Goal: Transaction & Acquisition: Download file/media

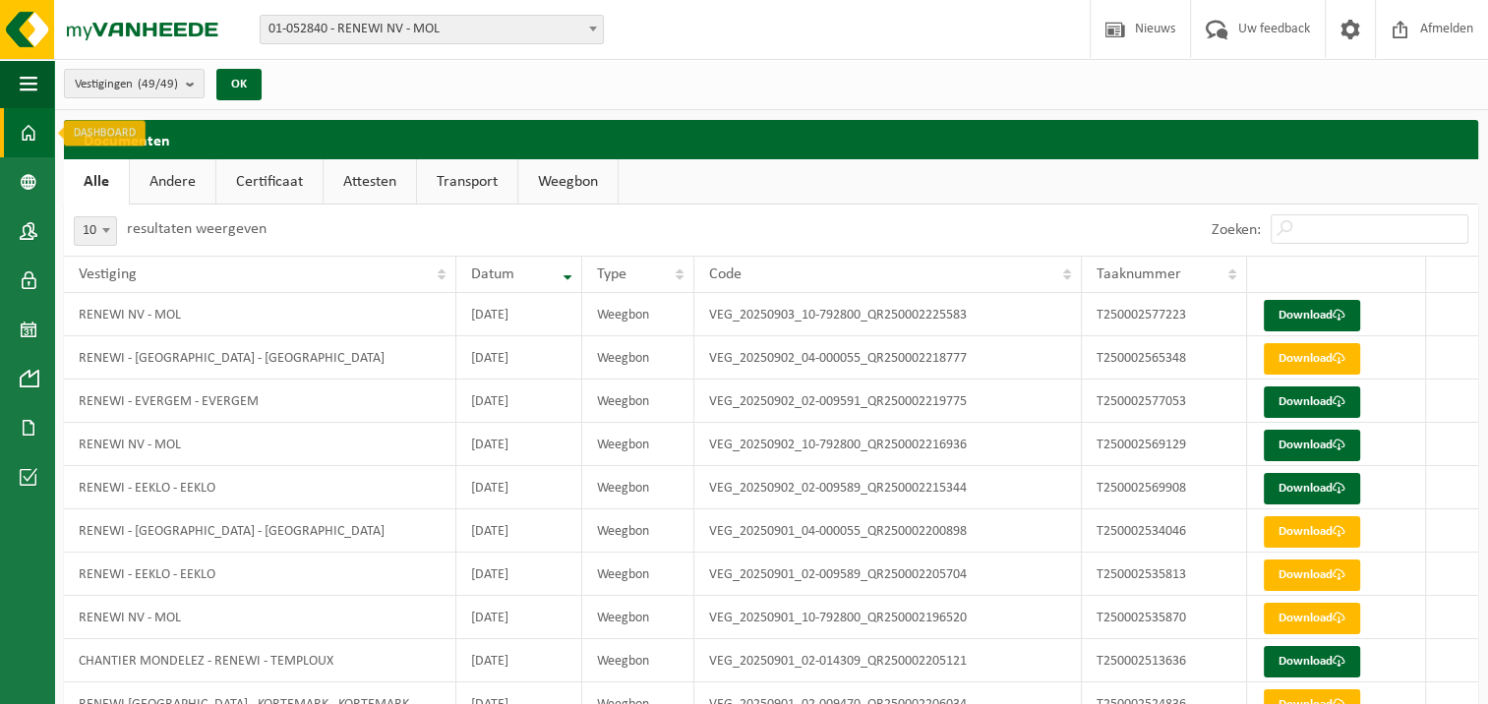
click at [31, 132] on span at bounding box center [29, 132] width 18 height 49
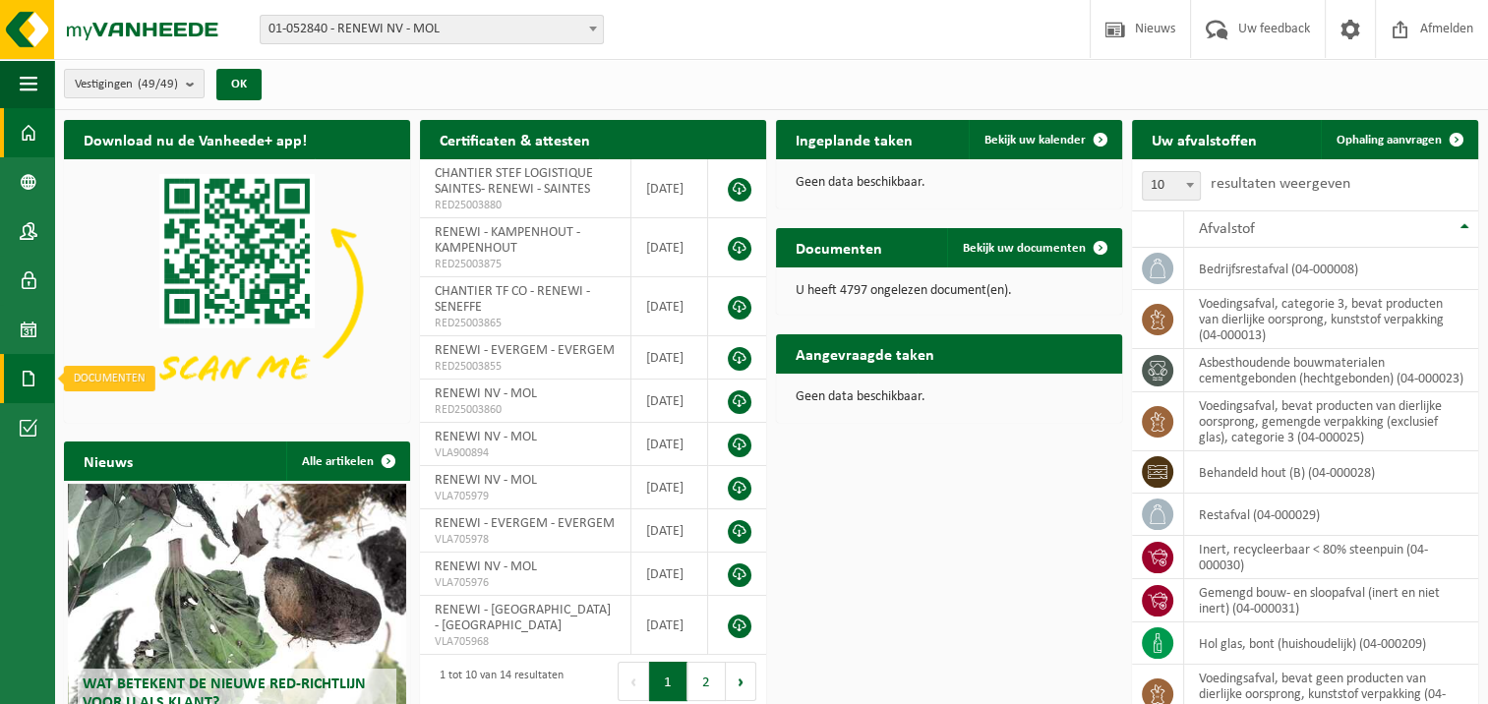
click at [30, 385] on span at bounding box center [29, 378] width 18 height 49
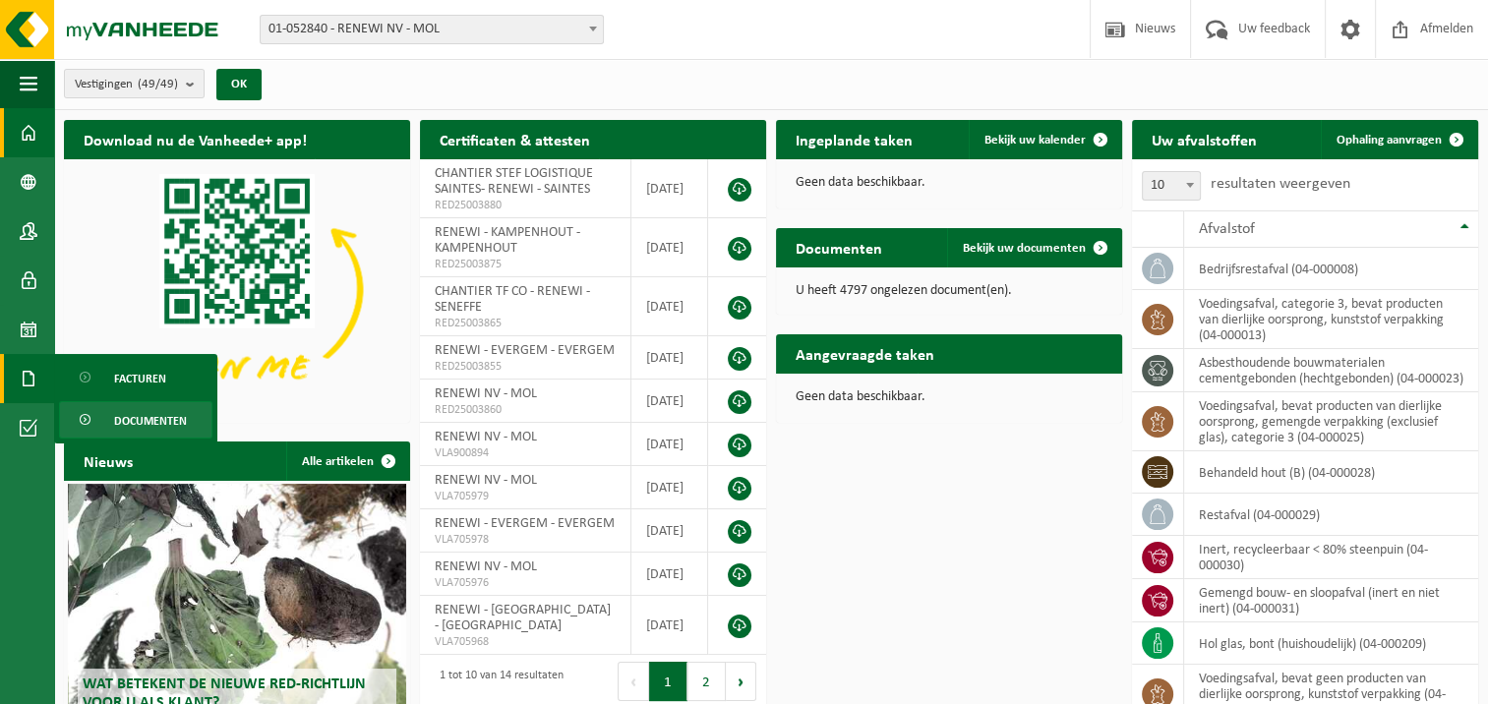
click at [165, 422] on span "Documenten" at bounding box center [150, 420] width 73 height 37
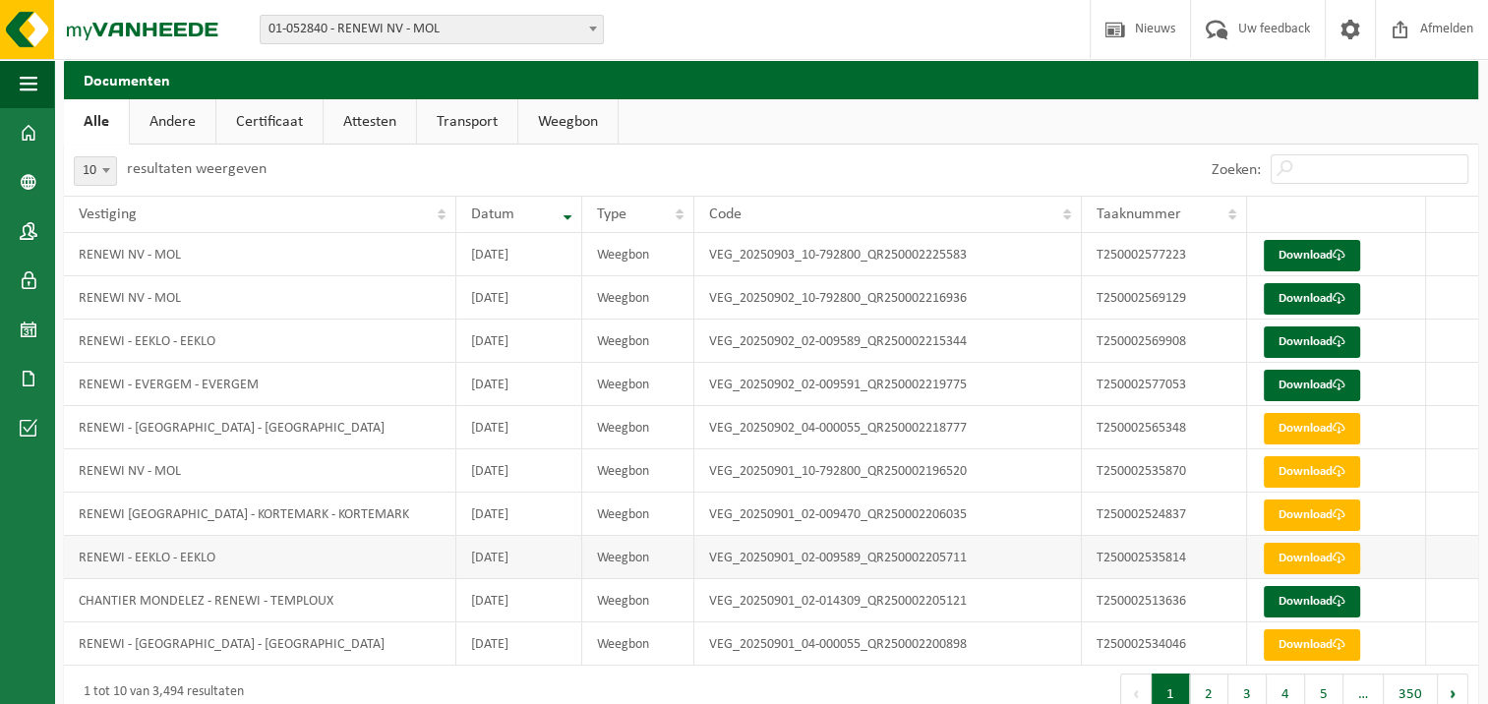
scroll to position [93, 0]
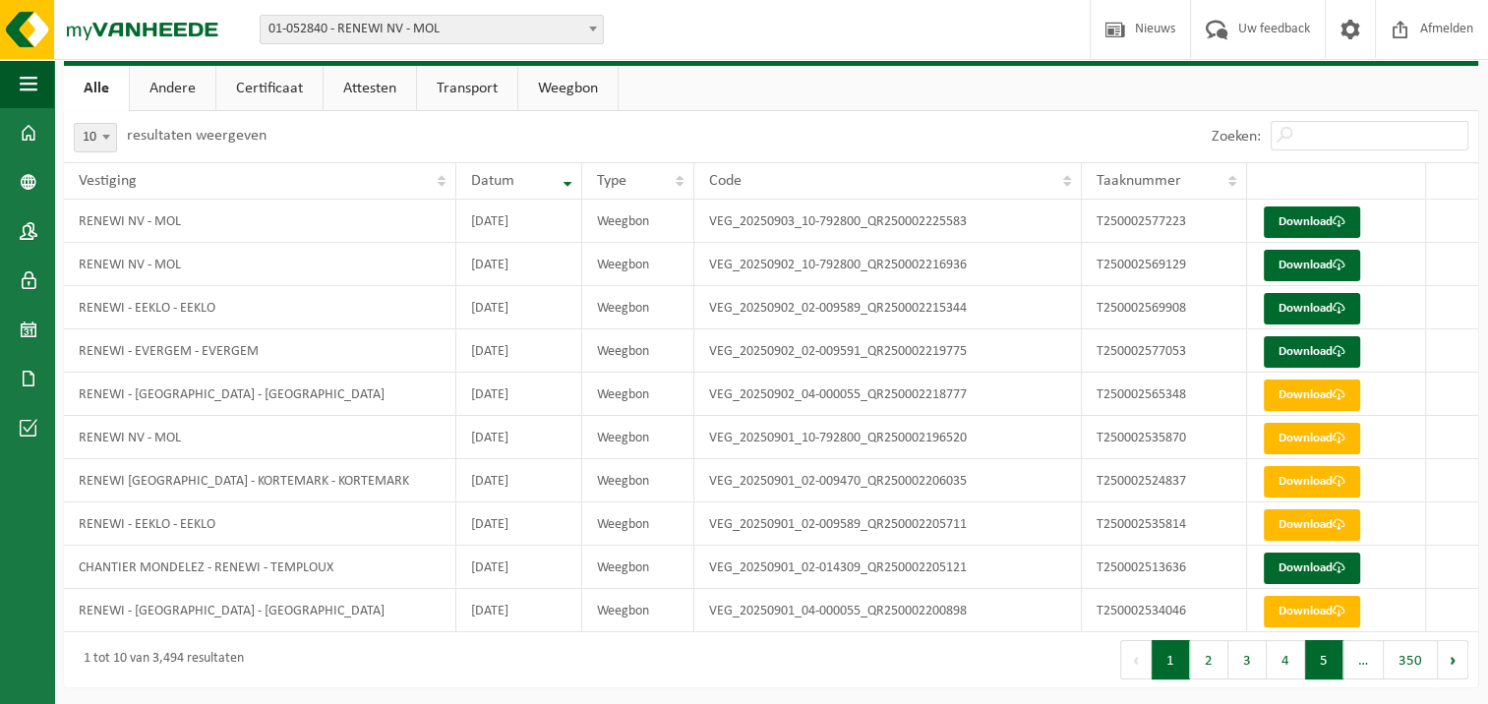
click at [1322, 657] on button "5" at bounding box center [1324, 659] width 38 height 39
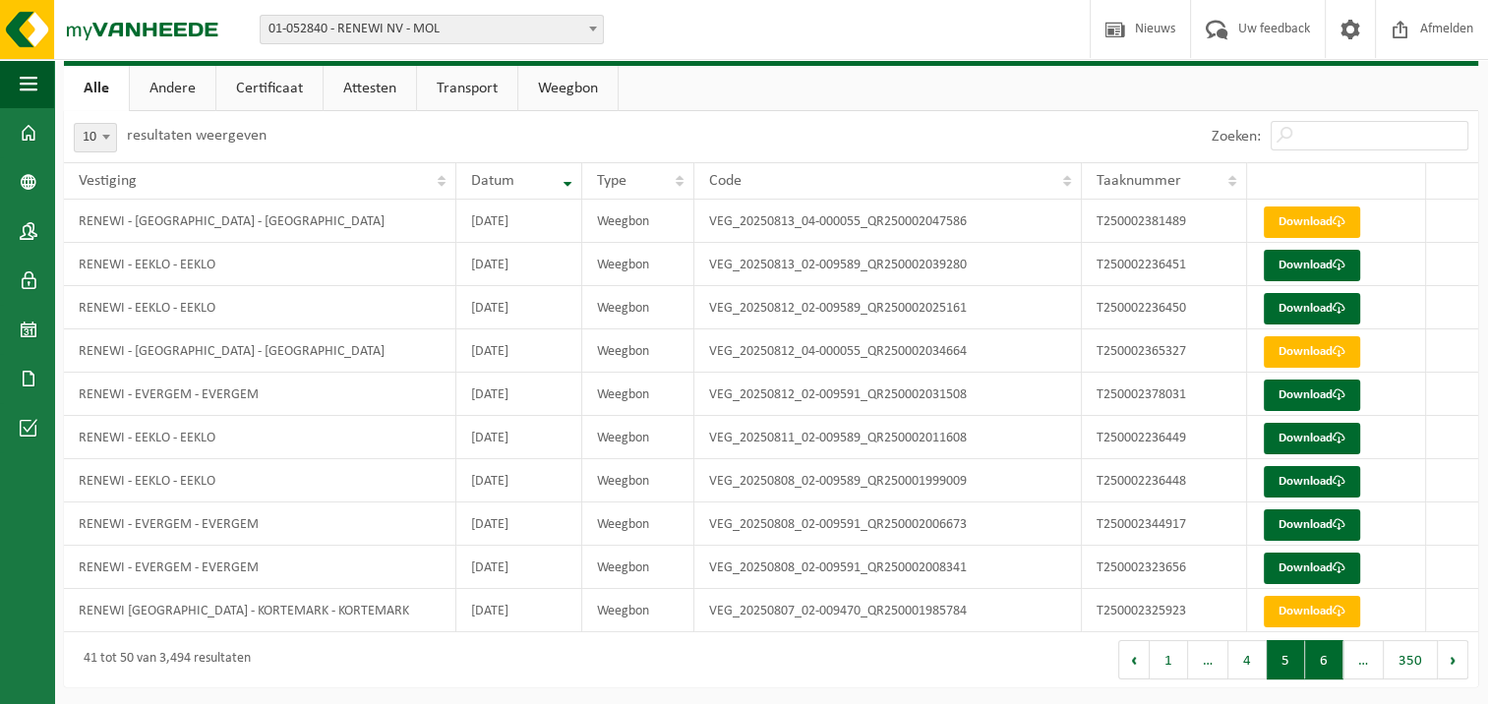
click at [1322, 671] on button "6" at bounding box center [1324, 659] width 38 height 39
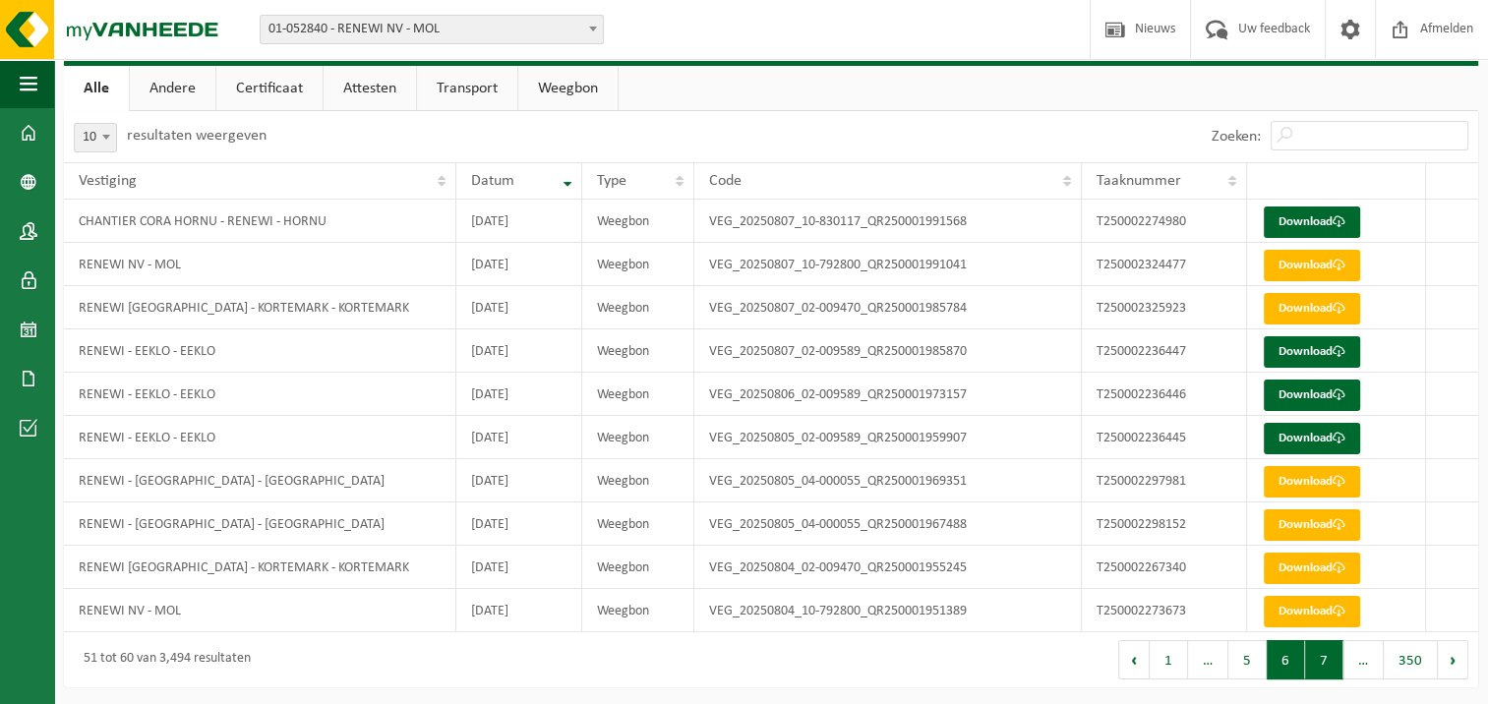
click at [1322, 669] on button "7" at bounding box center [1324, 659] width 38 height 39
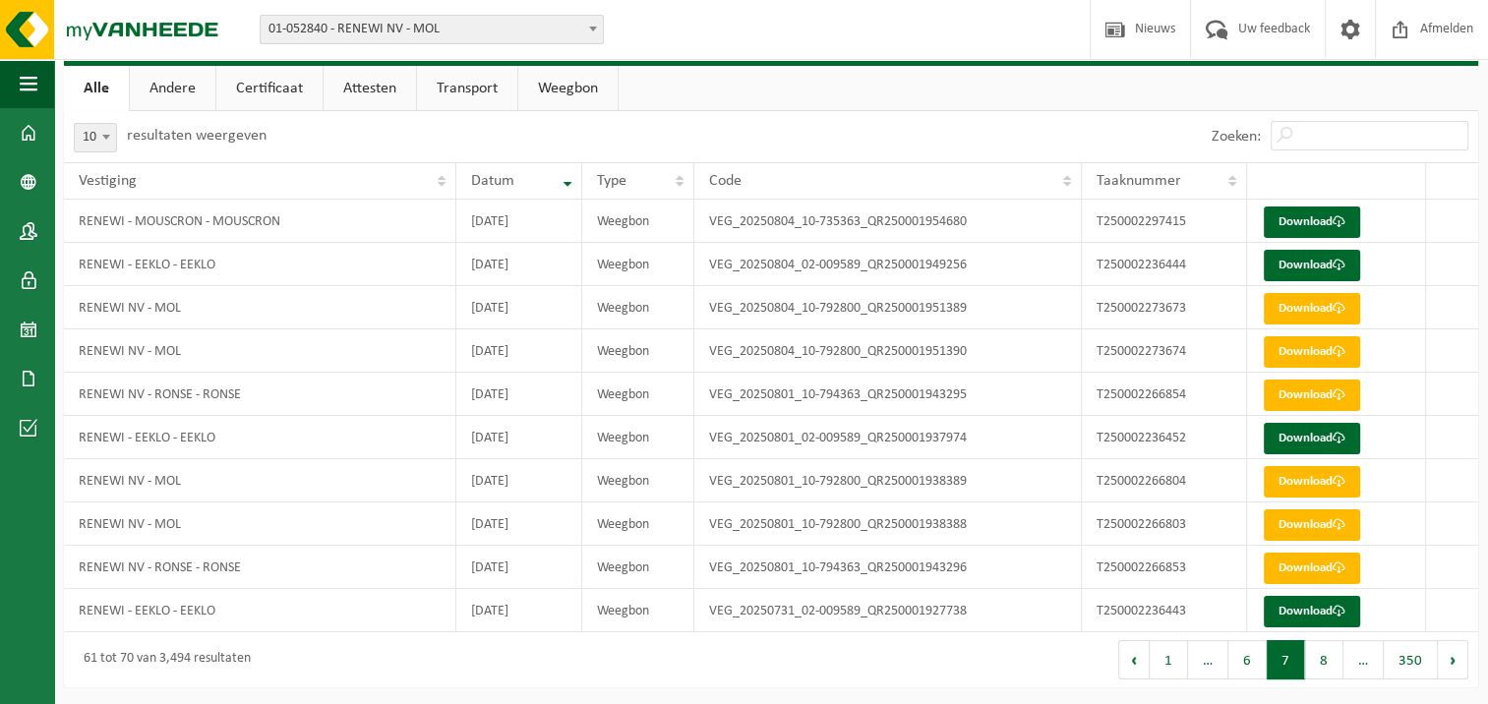
click at [1322, 669] on button "8" at bounding box center [1324, 659] width 38 height 39
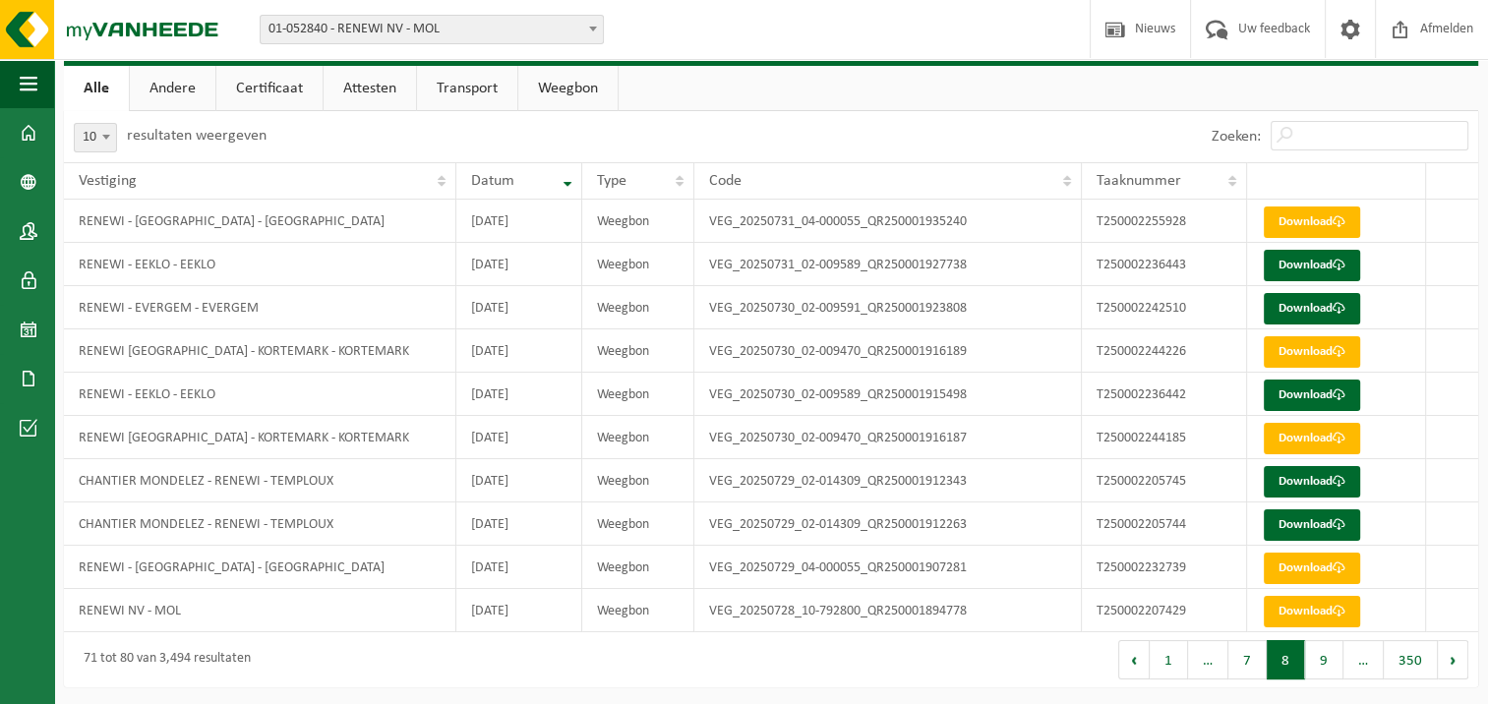
click at [1322, 669] on button "9" at bounding box center [1324, 659] width 38 height 39
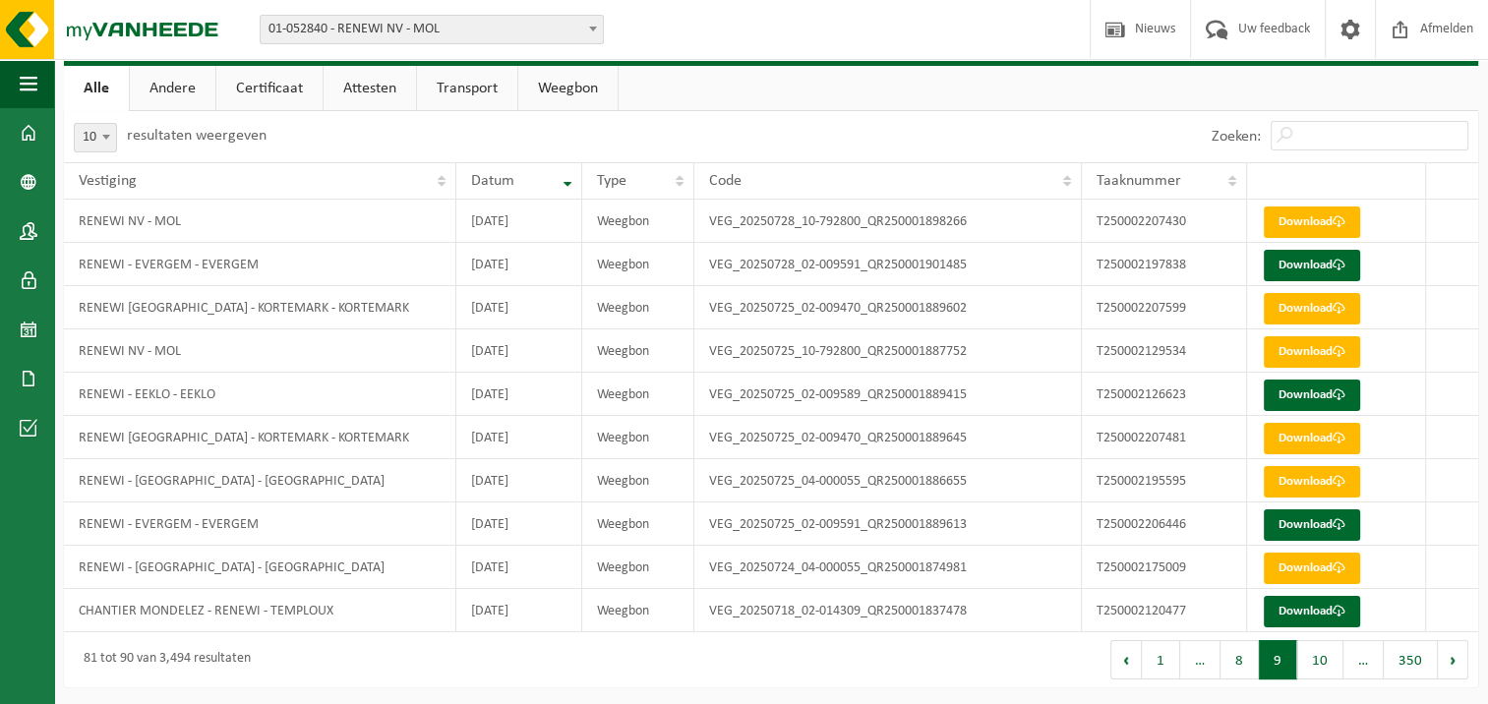
click at [1322, 669] on button "10" at bounding box center [1320, 659] width 46 height 39
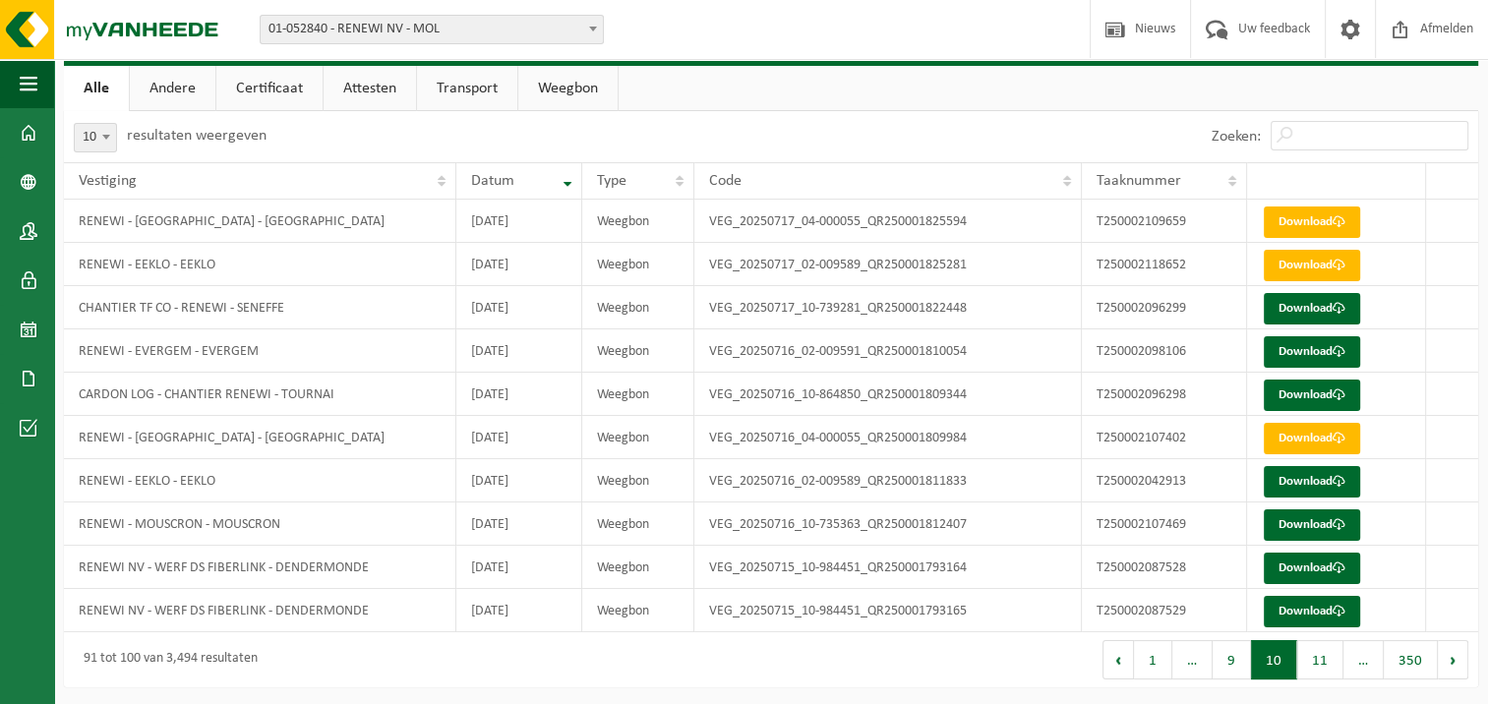
click at [1322, 669] on button "11" at bounding box center [1320, 659] width 46 height 39
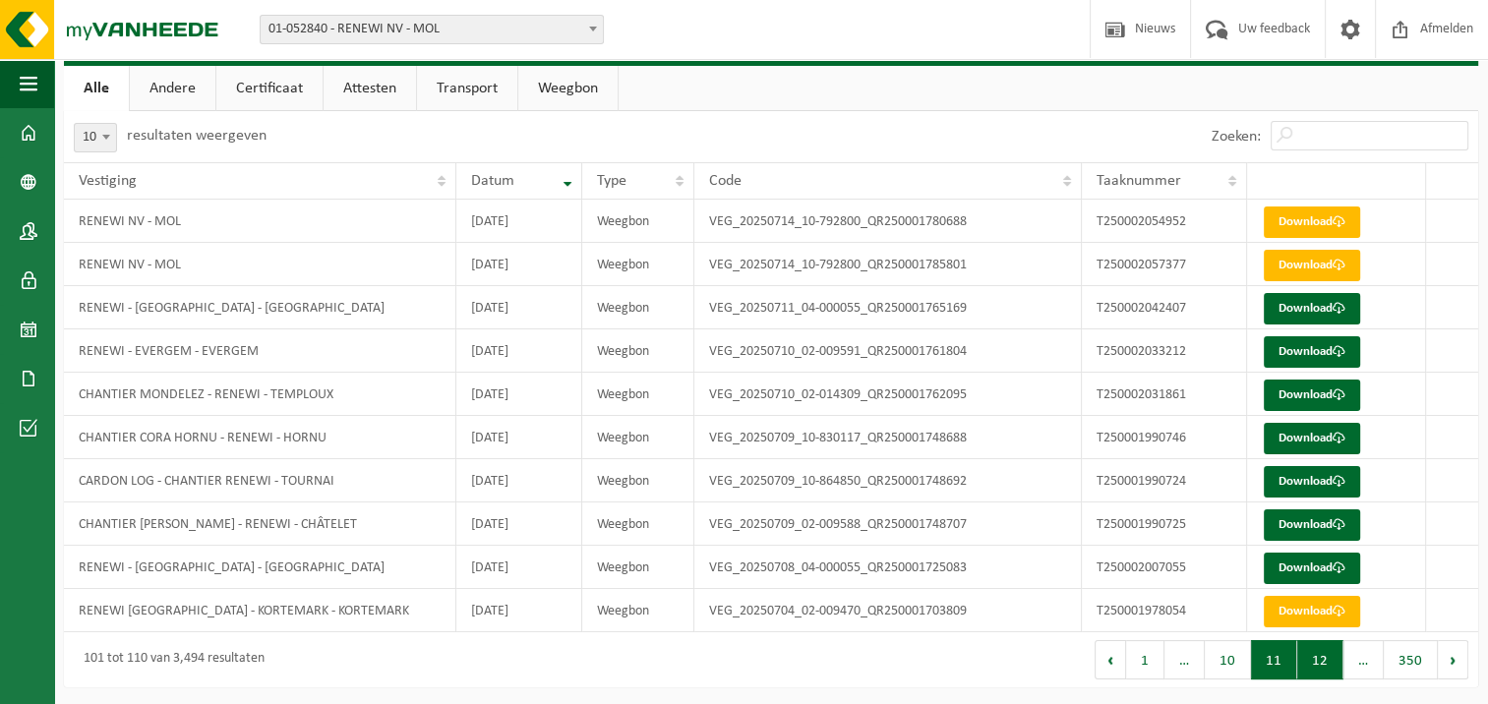
click at [1323, 667] on button "12" at bounding box center [1320, 659] width 46 height 39
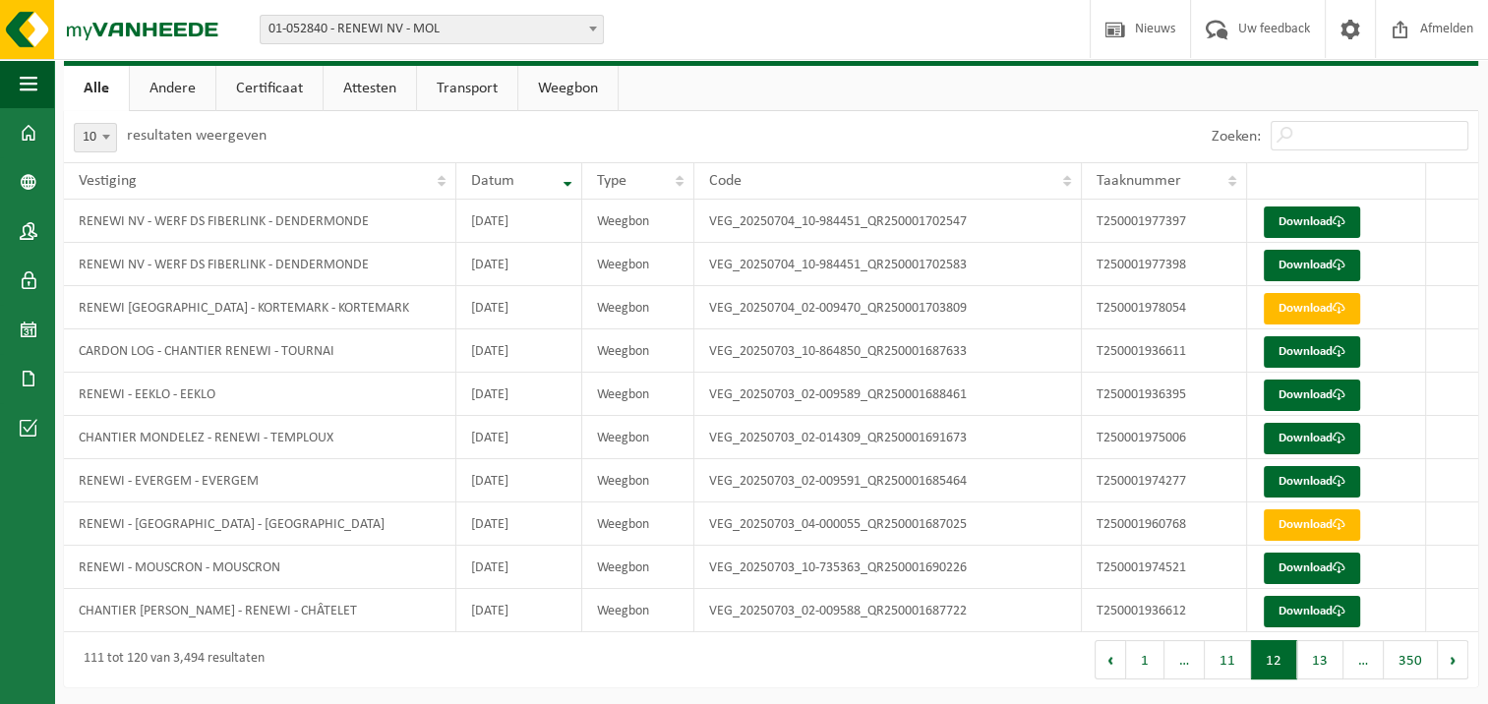
click at [1323, 667] on button "13" at bounding box center [1320, 659] width 46 height 39
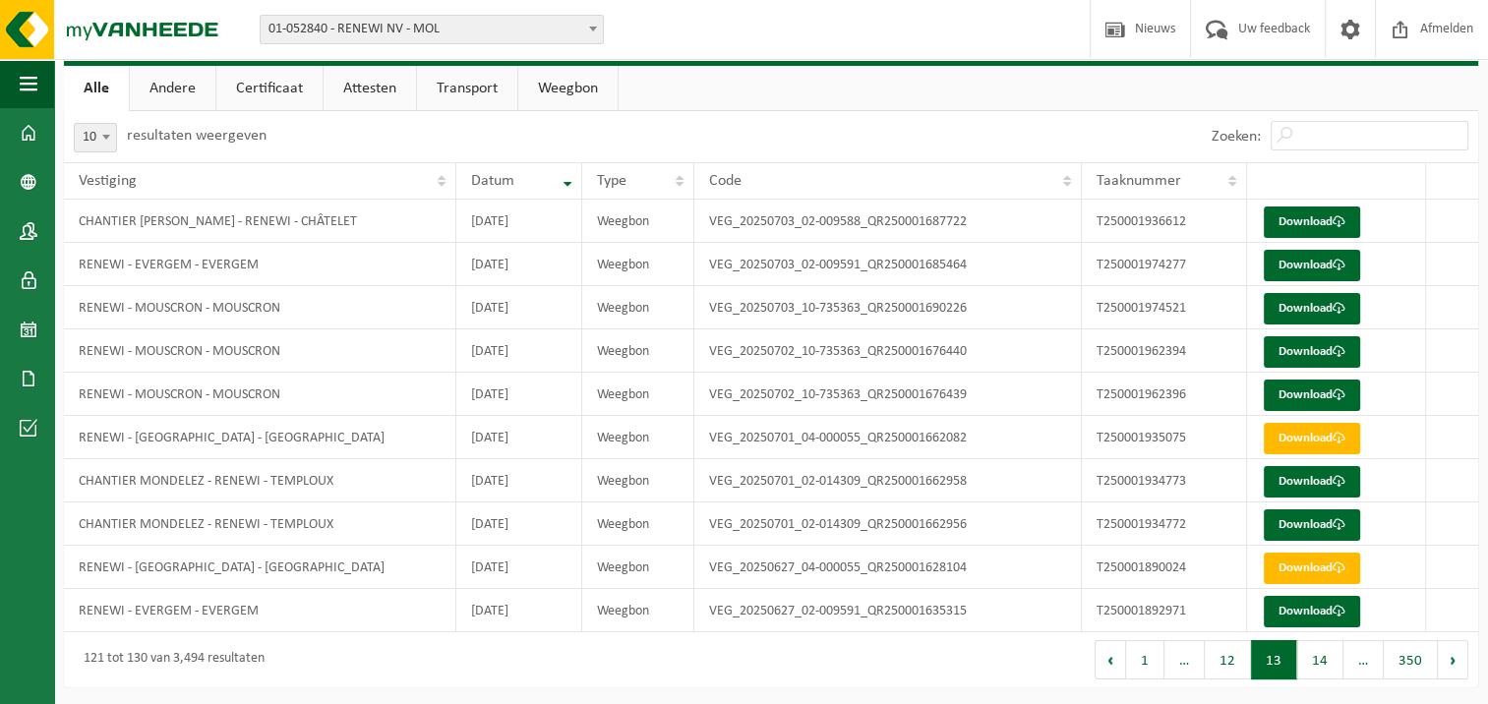
click at [1323, 667] on button "14" at bounding box center [1320, 659] width 46 height 39
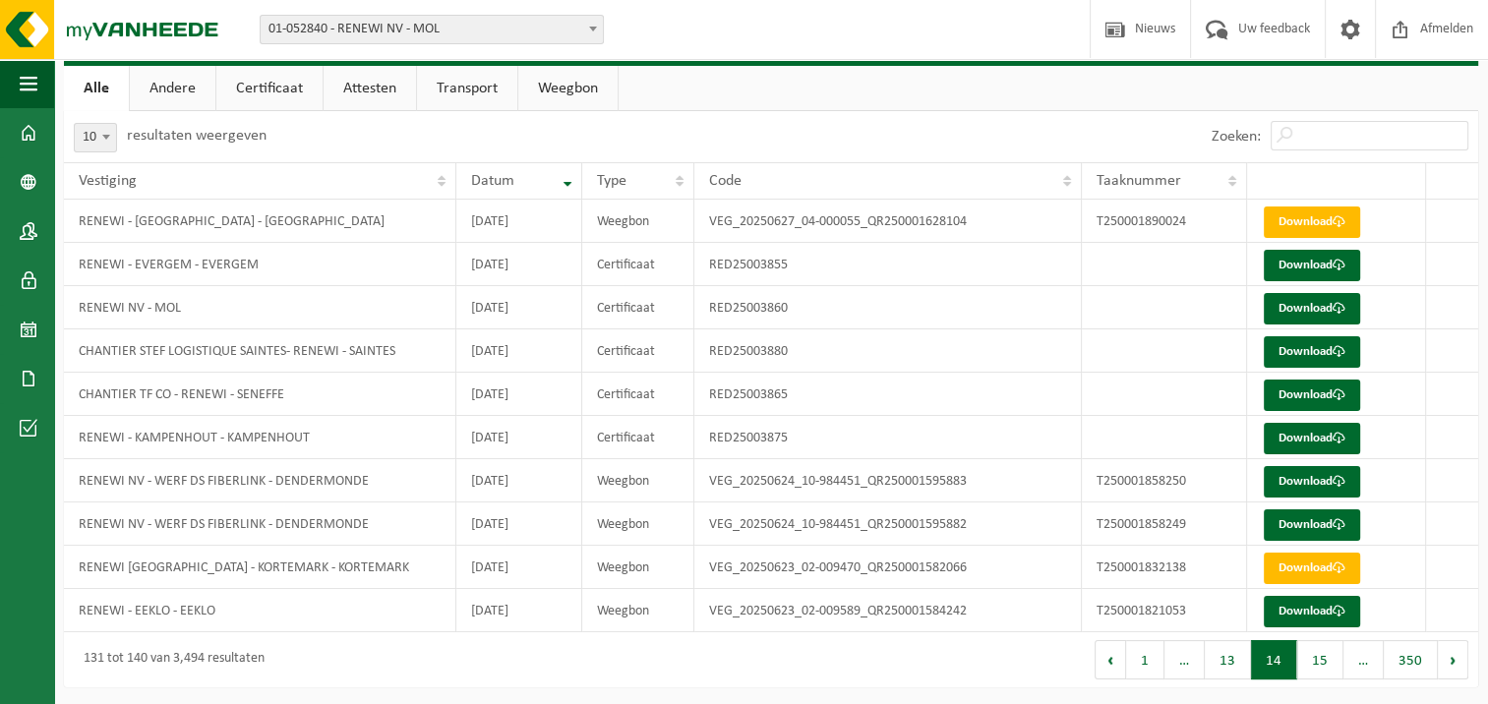
click at [1323, 667] on button "15" at bounding box center [1320, 659] width 46 height 39
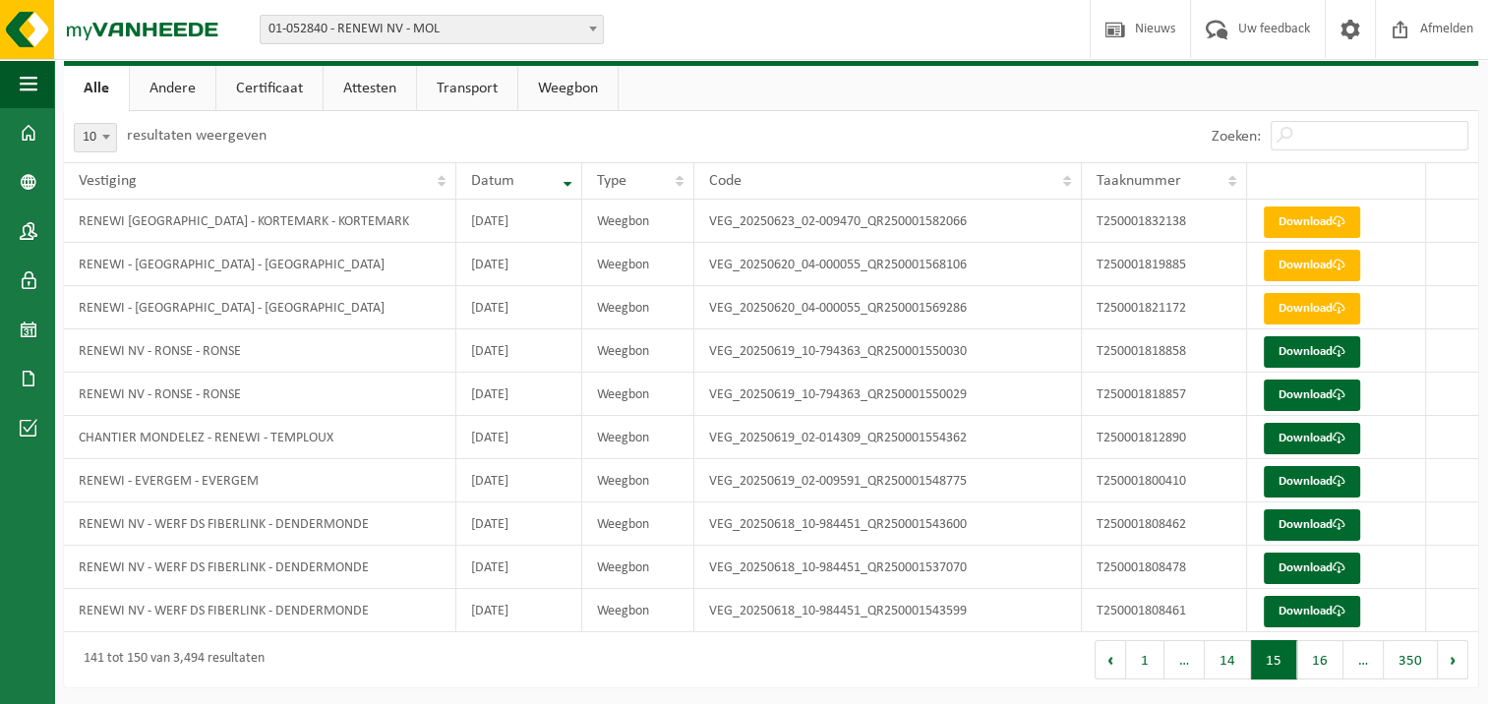
click at [1323, 667] on button "16" at bounding box center [1320, 659] width 46 height 39
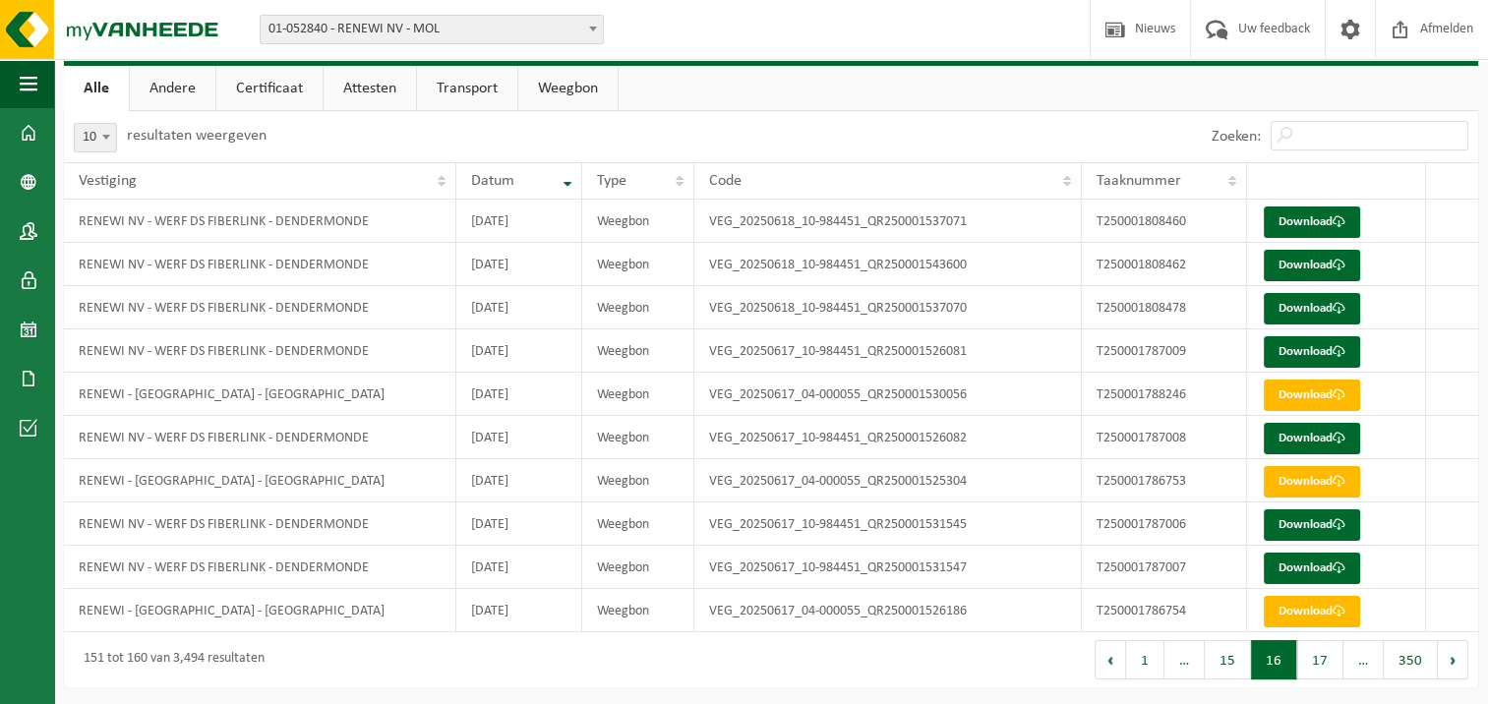
click at [1323, 667] on button "17" at bounding box center [1320, 659] width 46 height 39
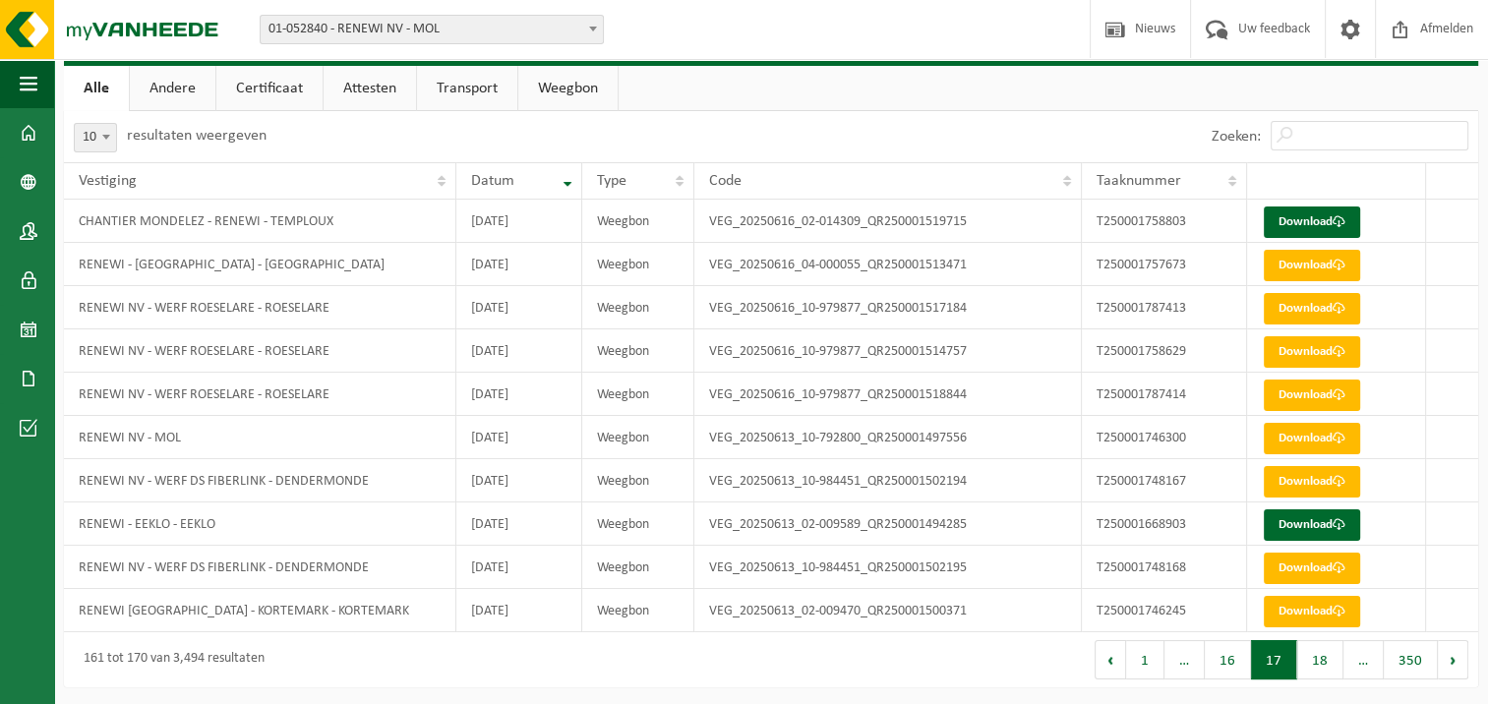
click at [1323, 667] on button "18" at bounding box center [1320, 659] width 46 height 39
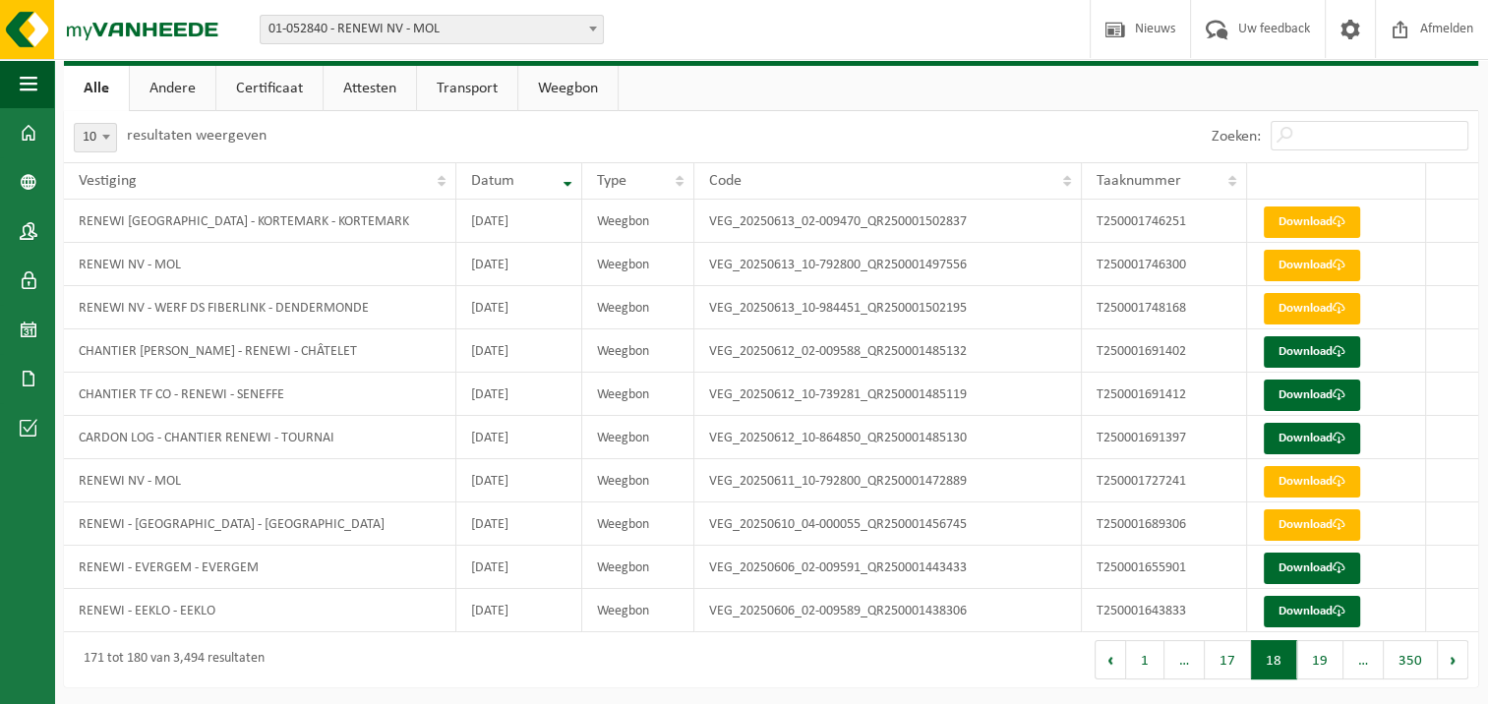
click at [1323, 667] on button "19" at bounding box center [1320, 659] width 46 height 39
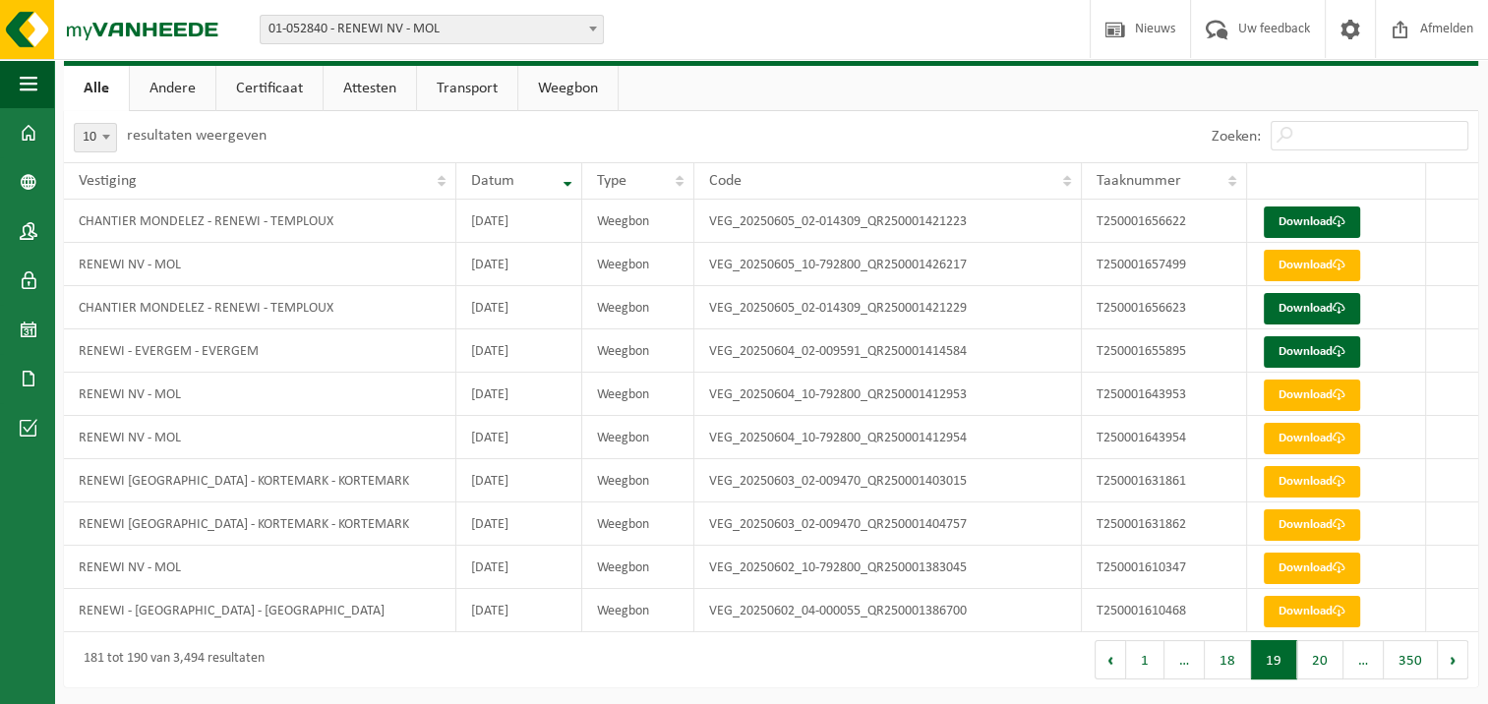
click at [1323, 667] on button "20" at bounding box center [1320, 659] width 46 height 39
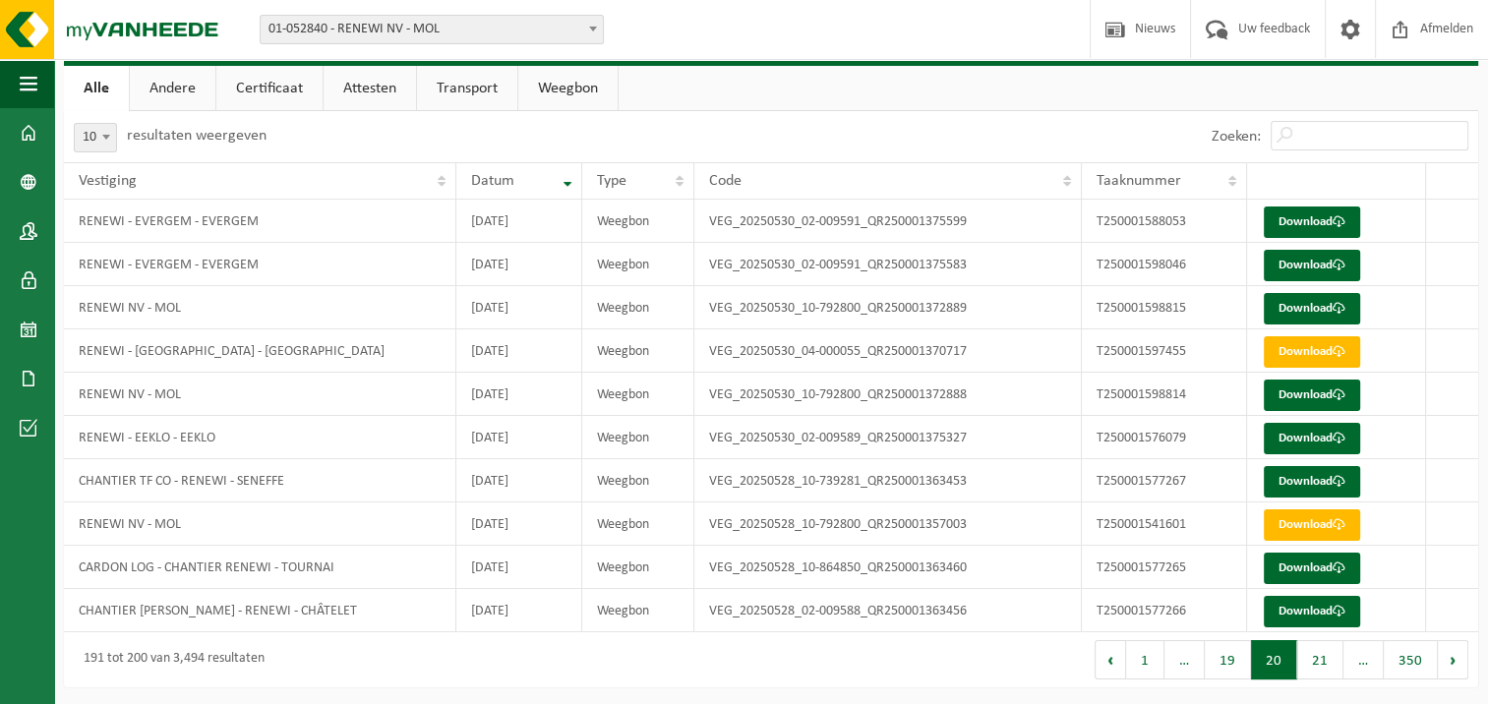
click at [1323, 667] on button "21" at bounding box center [1320, 659] width 46 height 39
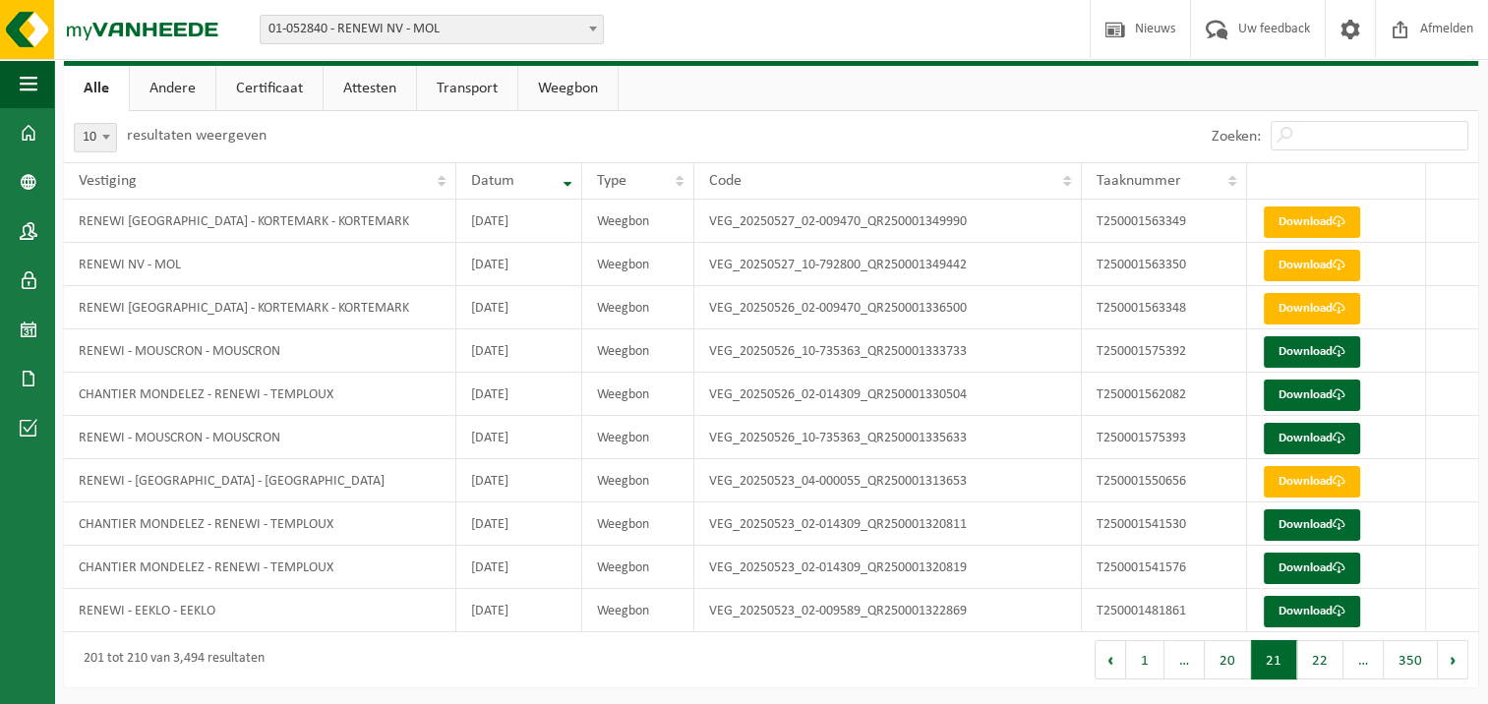
click at [1323, 667] on button "22" at bounding box center [1320, 659] width 46 height 39
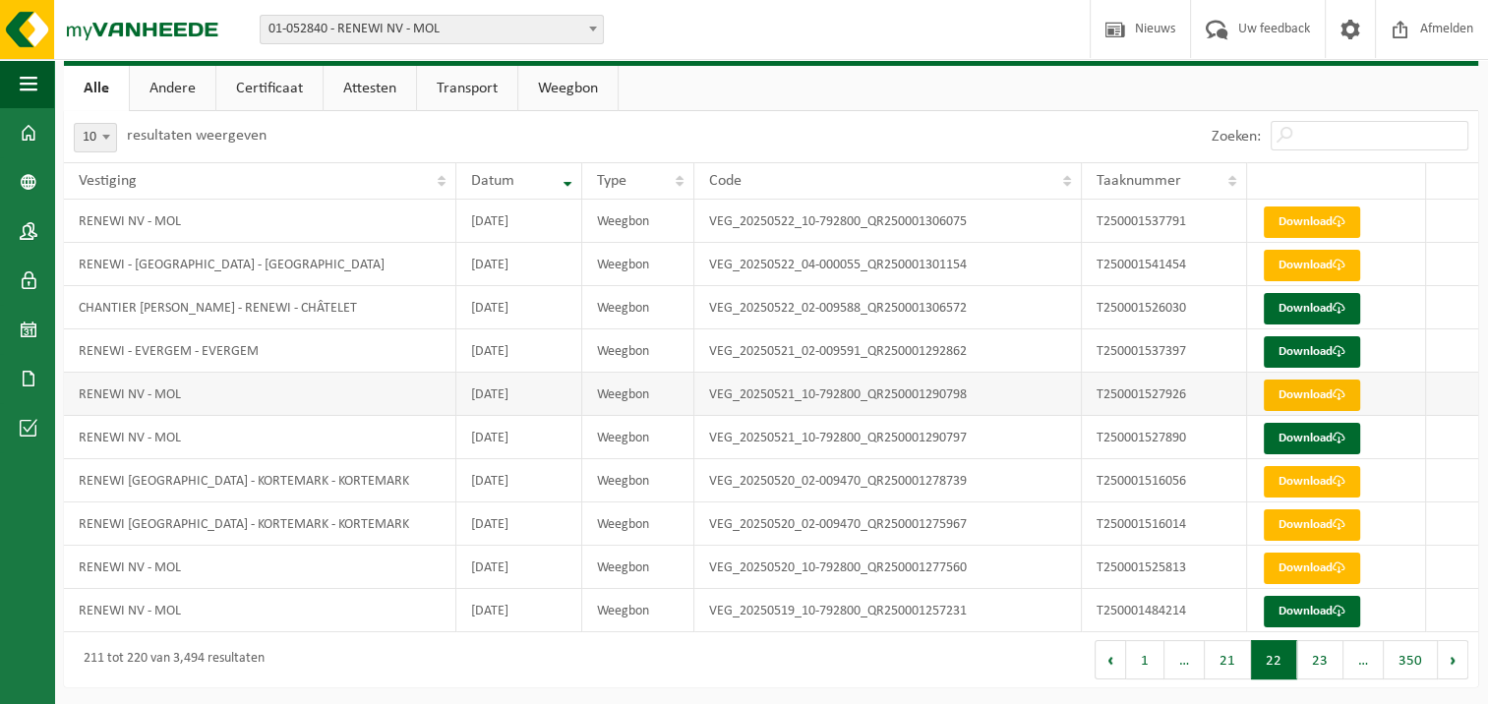
click at [1335, 393] on span at bounding box center [1338, 394] width 13 height 13
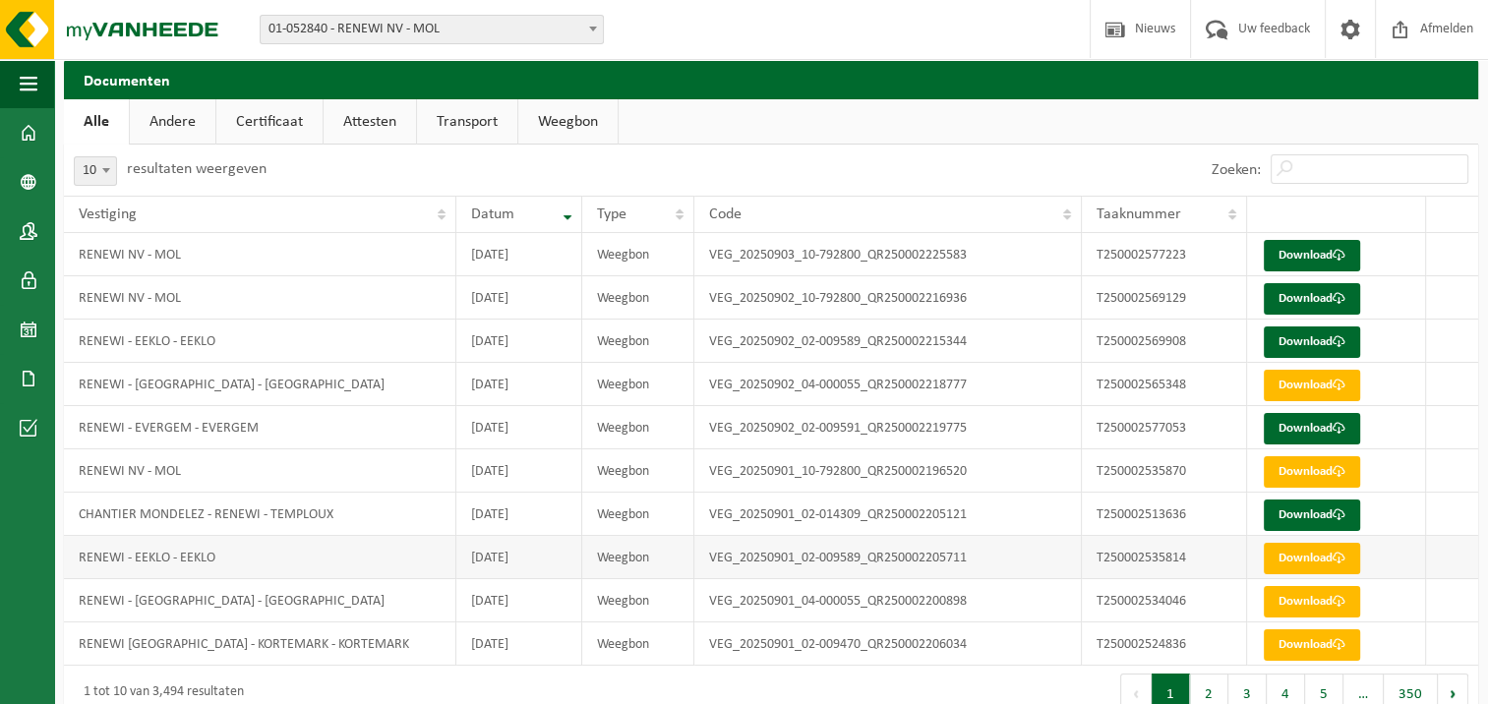
scroll to position [93, 0]
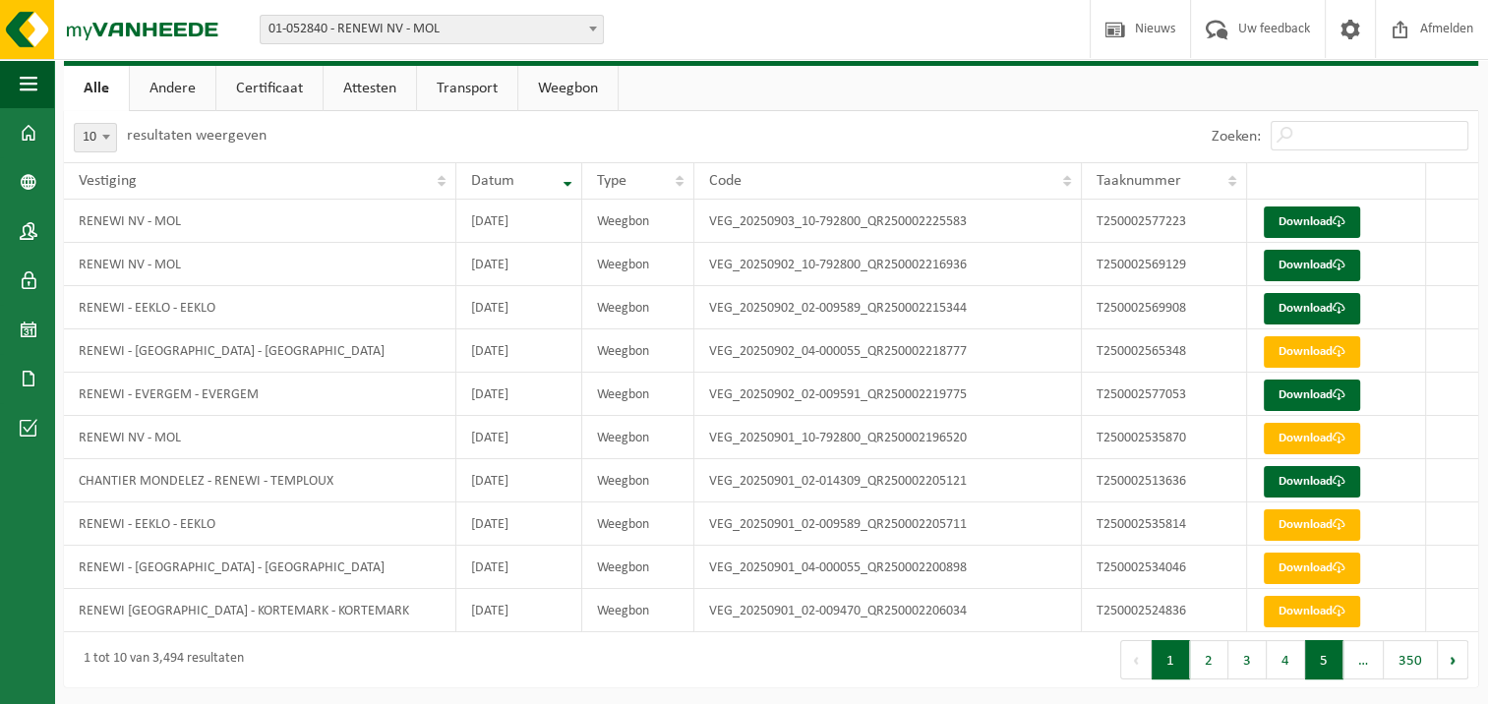
click at [1320, 665] on button "5" at bounding box center [1324, 659] width 38 height 39
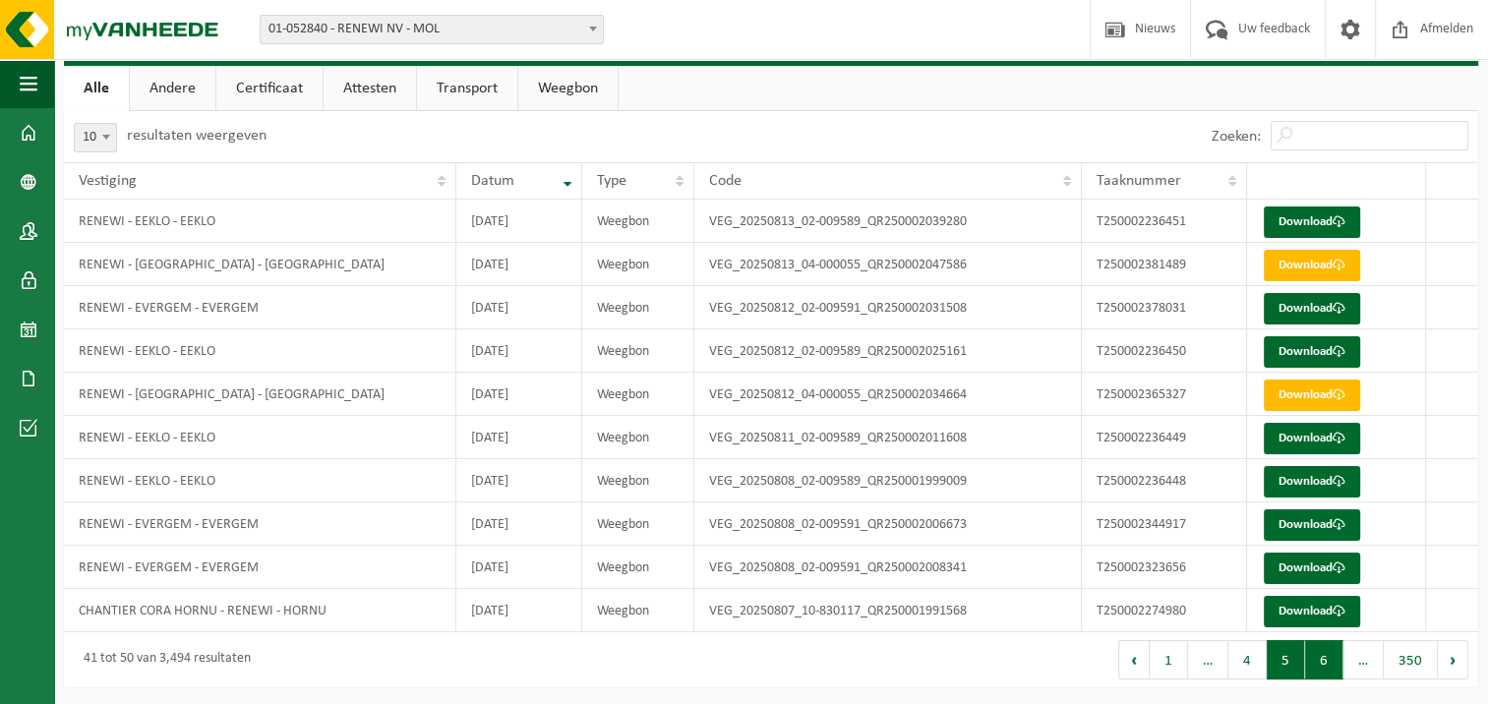
click at [1329, 663] on button "6" at bounding box center [1324, 659] width 38 height 39
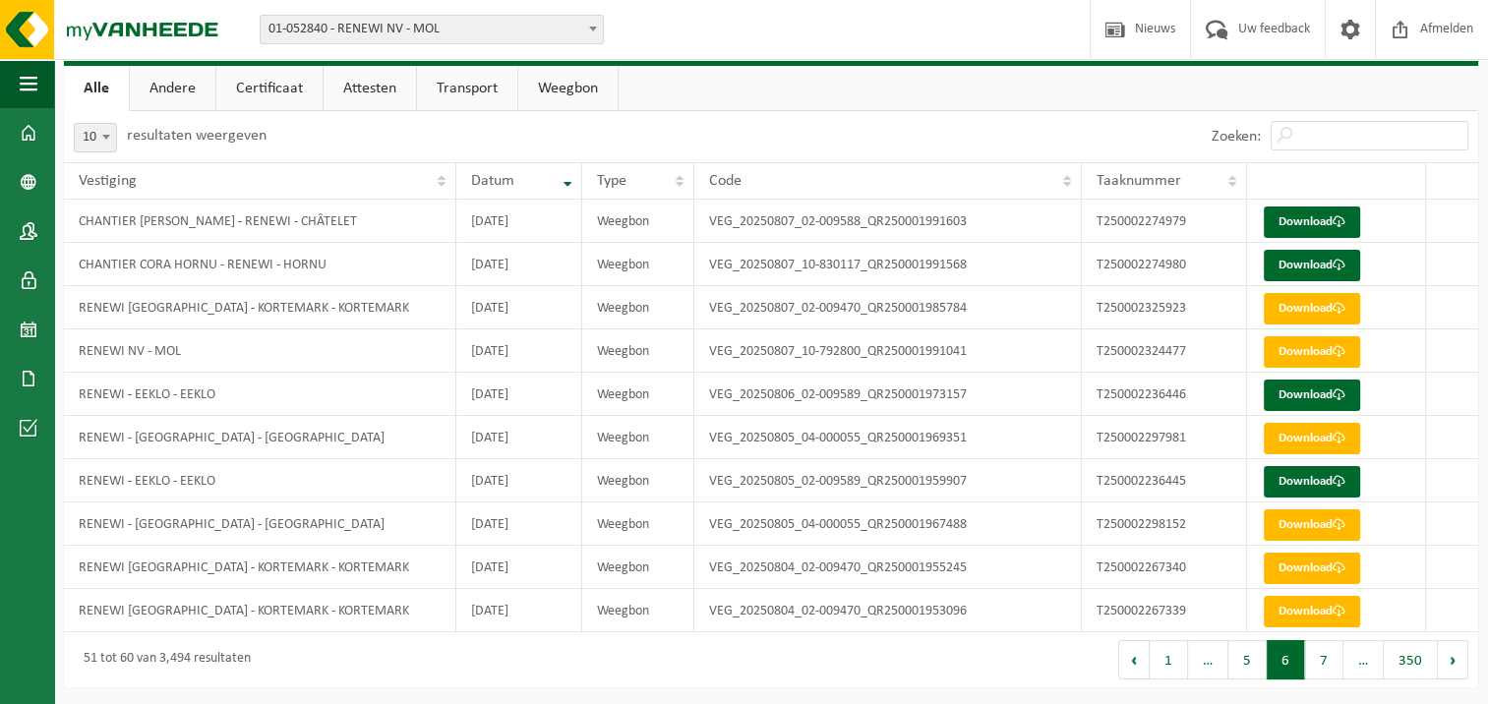
click at [1327, 663] on button "7" at bounding box center [1324, 659] width 38 height 39
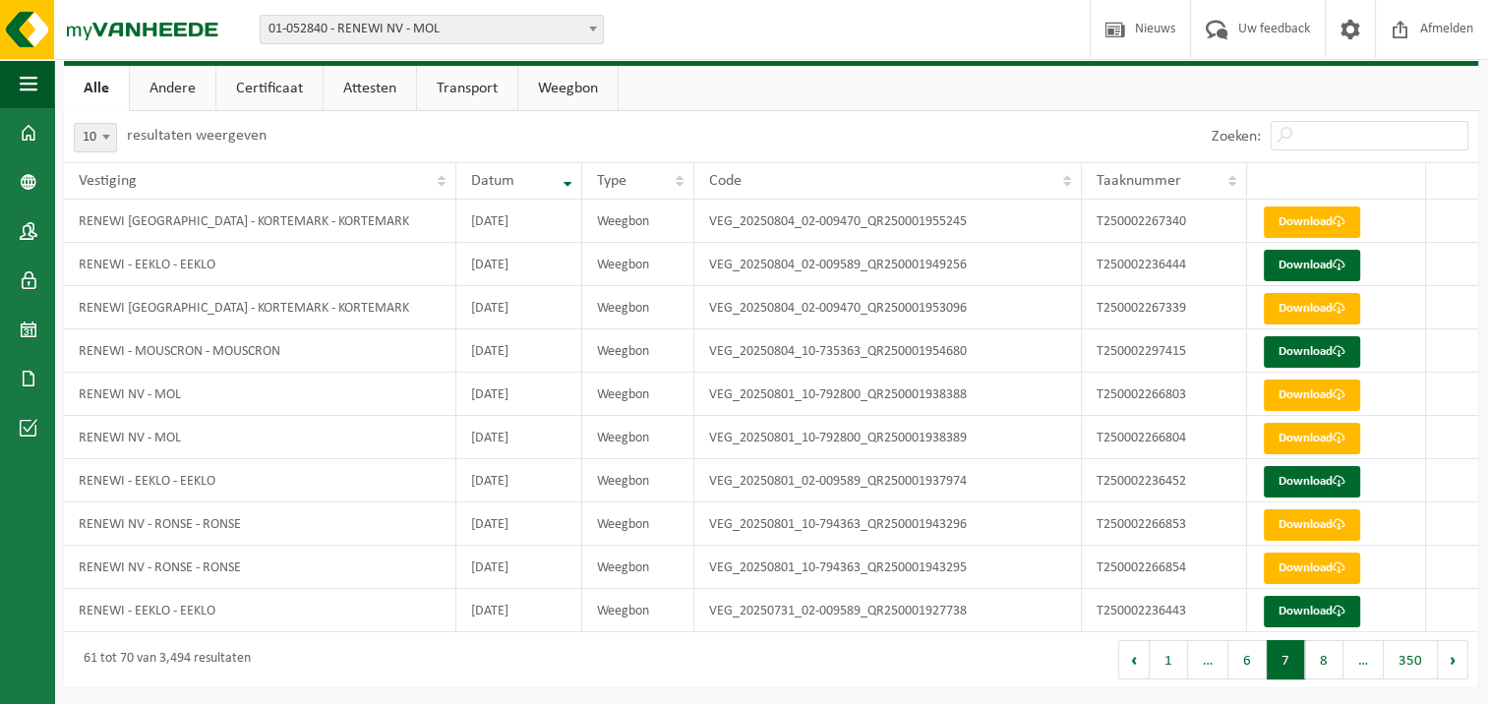
click at [1327, 663] on button "8" at bounding box center [1324, 659] width 38 height 39
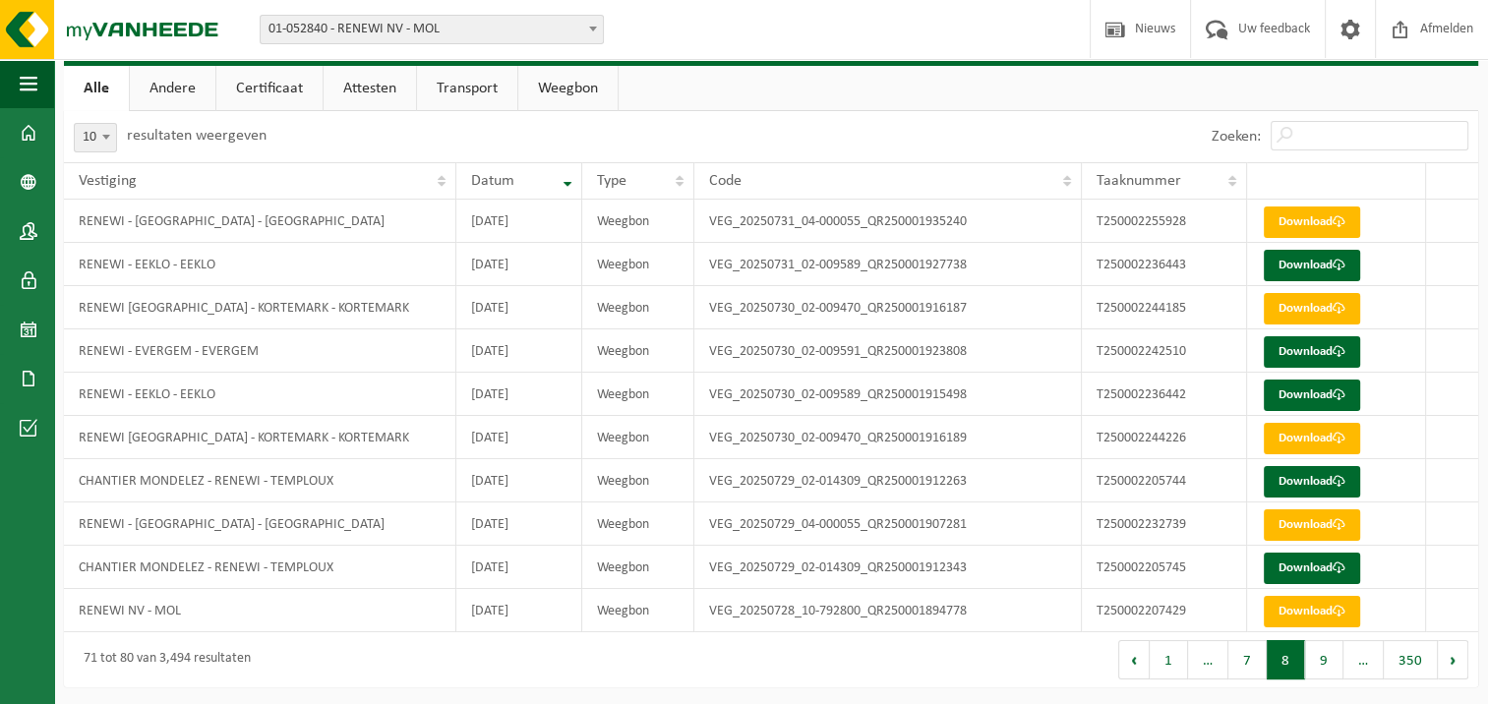
click at [1327, 663] on button "9" at bounding box center [1324, 659] width 38 height 39
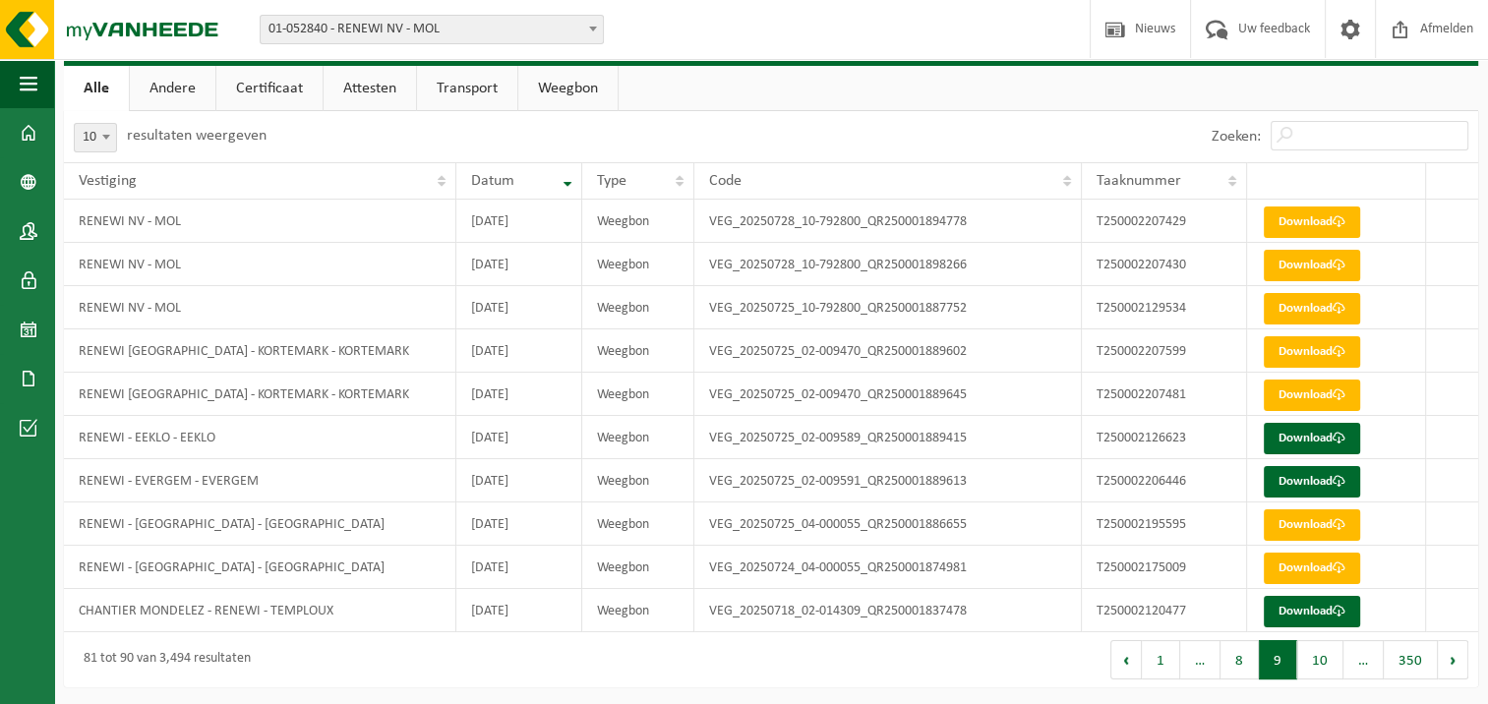
click at [1327, 663] on button "10" at bounding box center [1320, 659] width 46 height 39
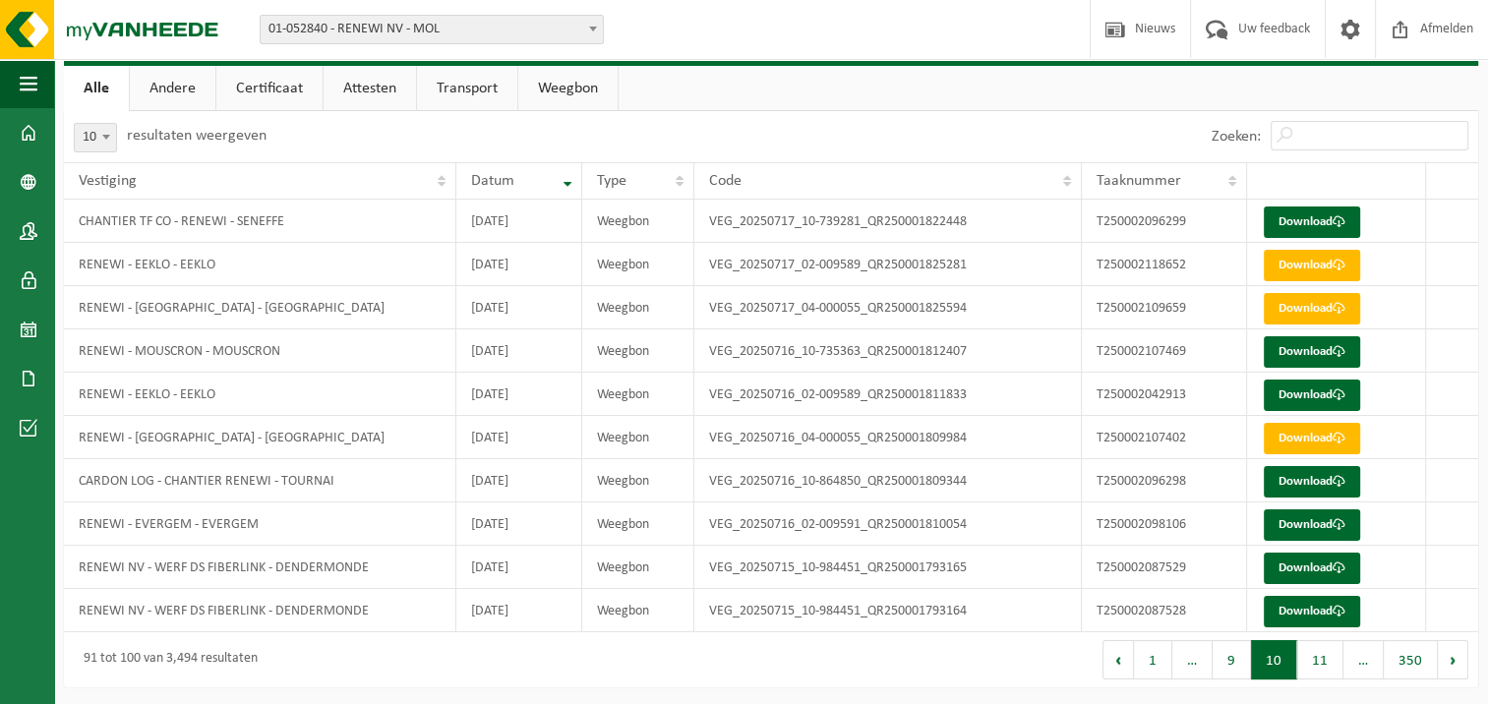
click at [1327, 663] on button "11" at bounding box center [1320, 659] width 46 height 39
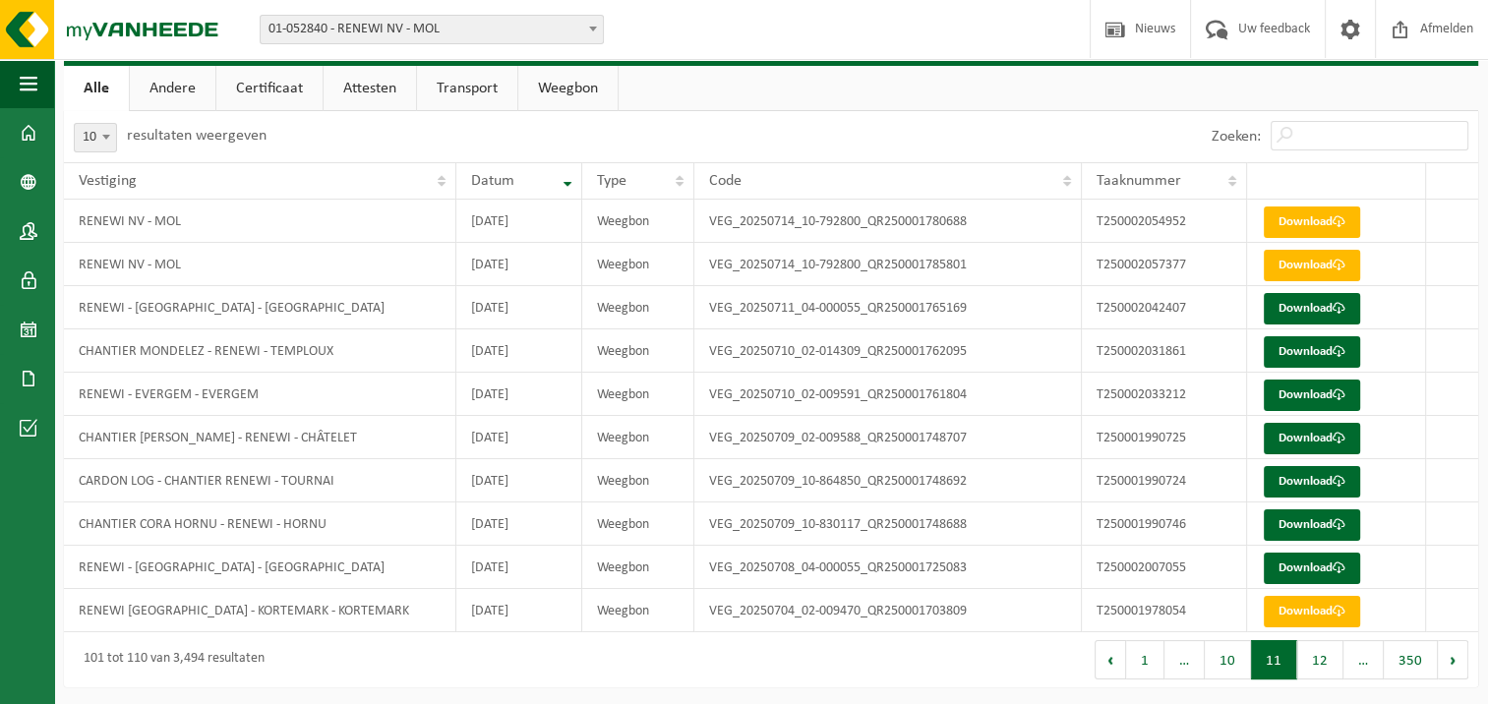
click at [1327, 663] on button "12" at bounding box center [1320, 659] width 46 height 39
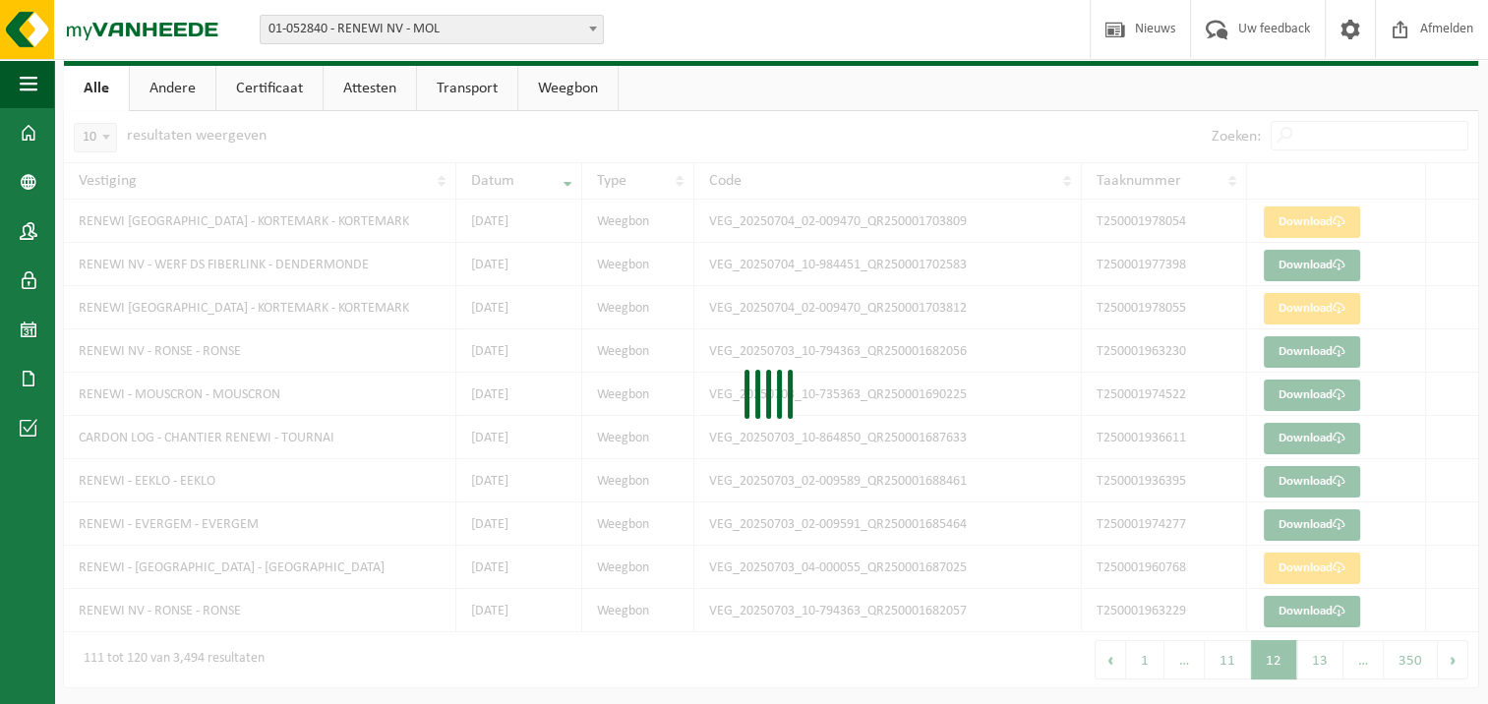
click at [1327, 663] on div "10 25 50 100 10 resultaten weergeven Zoeken: Vestiging Datum Type Code Taaknumm…" at bounding box center [771, 399] width 1414 height 576
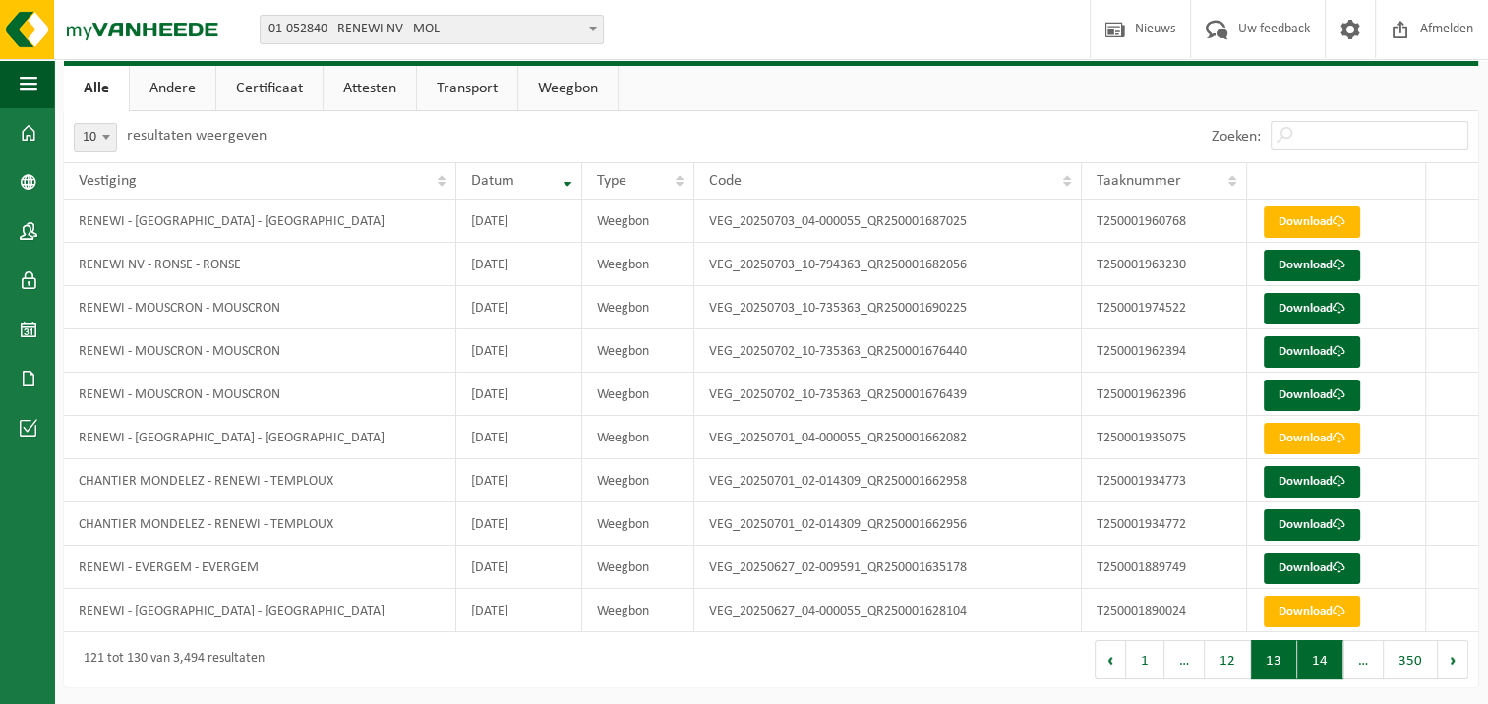
click at [1327, 663] on button "14" at bounding box center [1320, 659] width 46 height 39
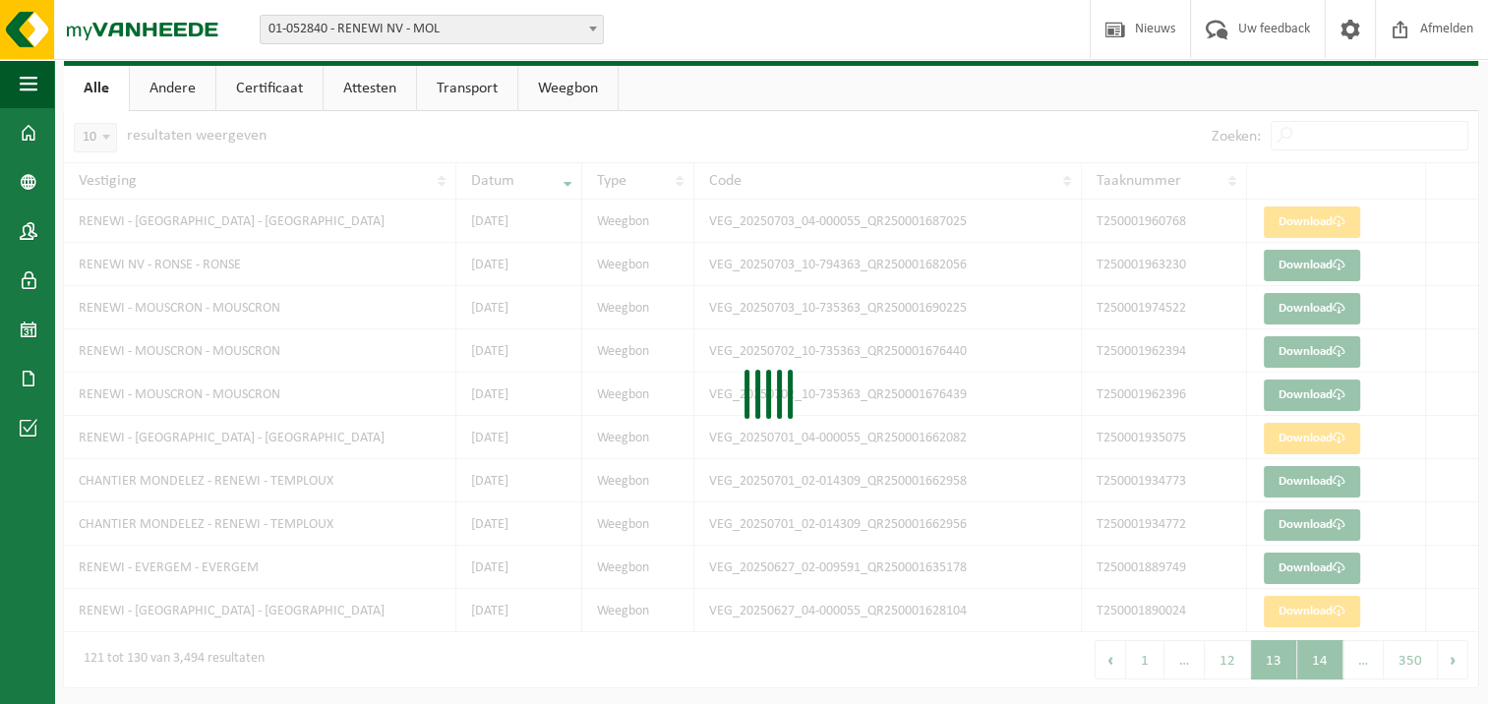
click at [1327, 663] on div "10 25 50 100 10 resultaten weergeven Zoeken: Vestiging Datum Type Code Taaknumm…" at bounding box center [771, 399] width 1414 height 576
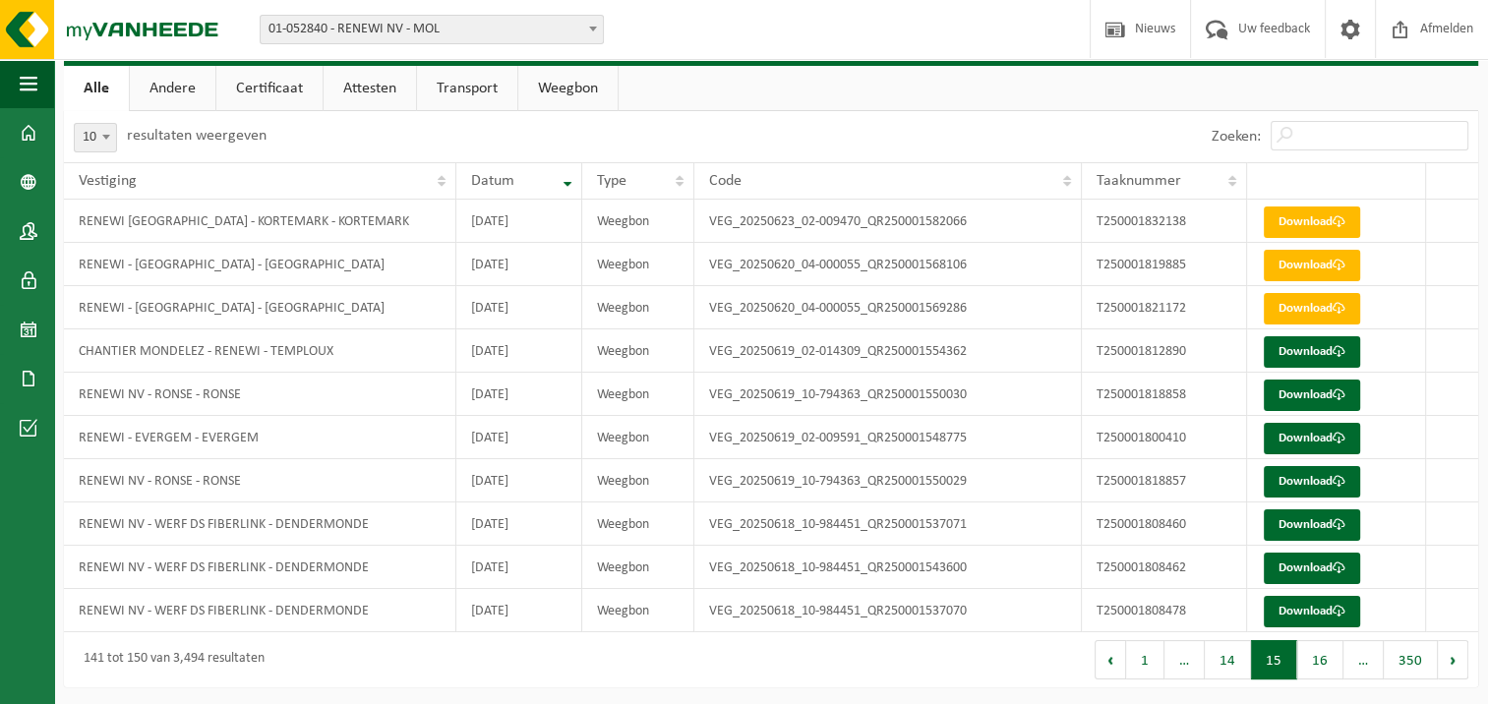
click at [1327, 663] on button "16" at bounding box center [1320, 659] width 46 height 39
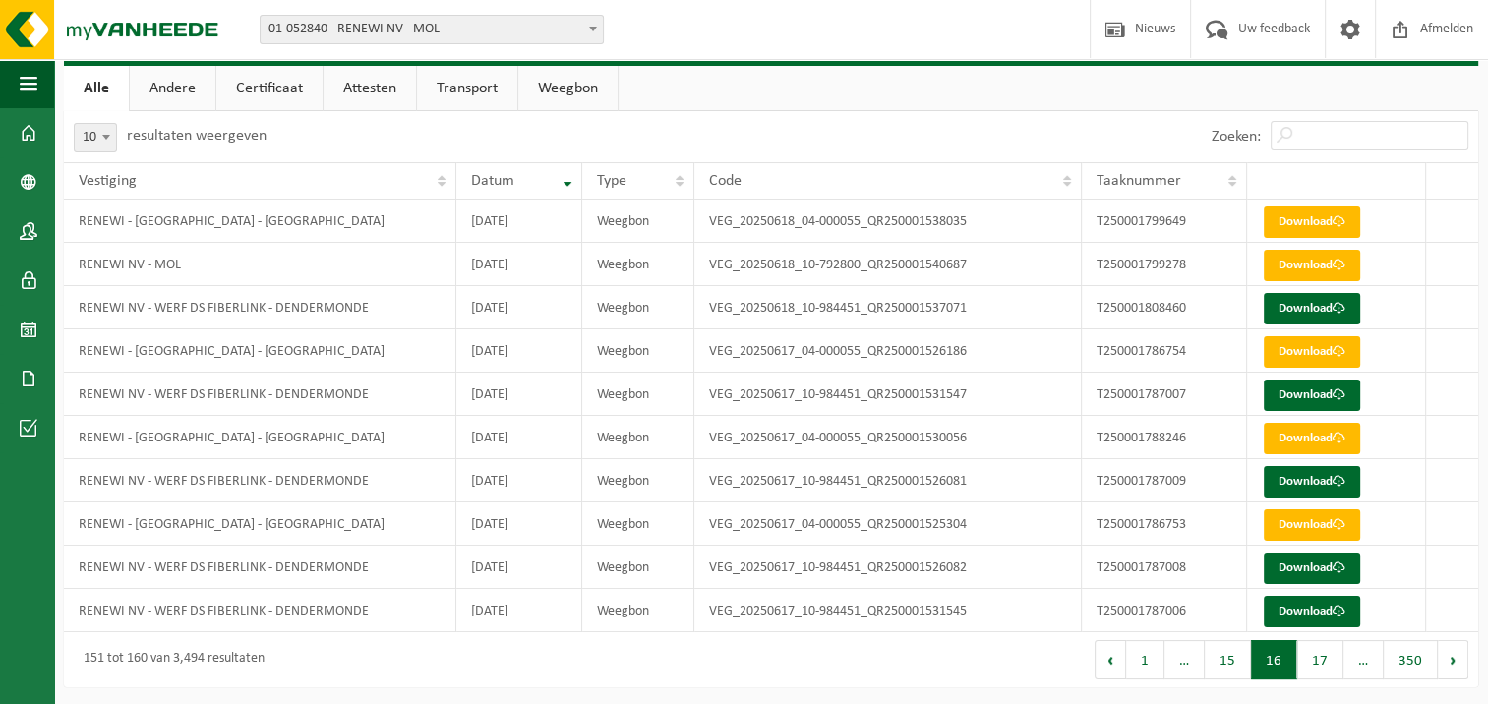
click at [1327, 663] on button "17" at bounding box center [1320, 659] width 46 height 39
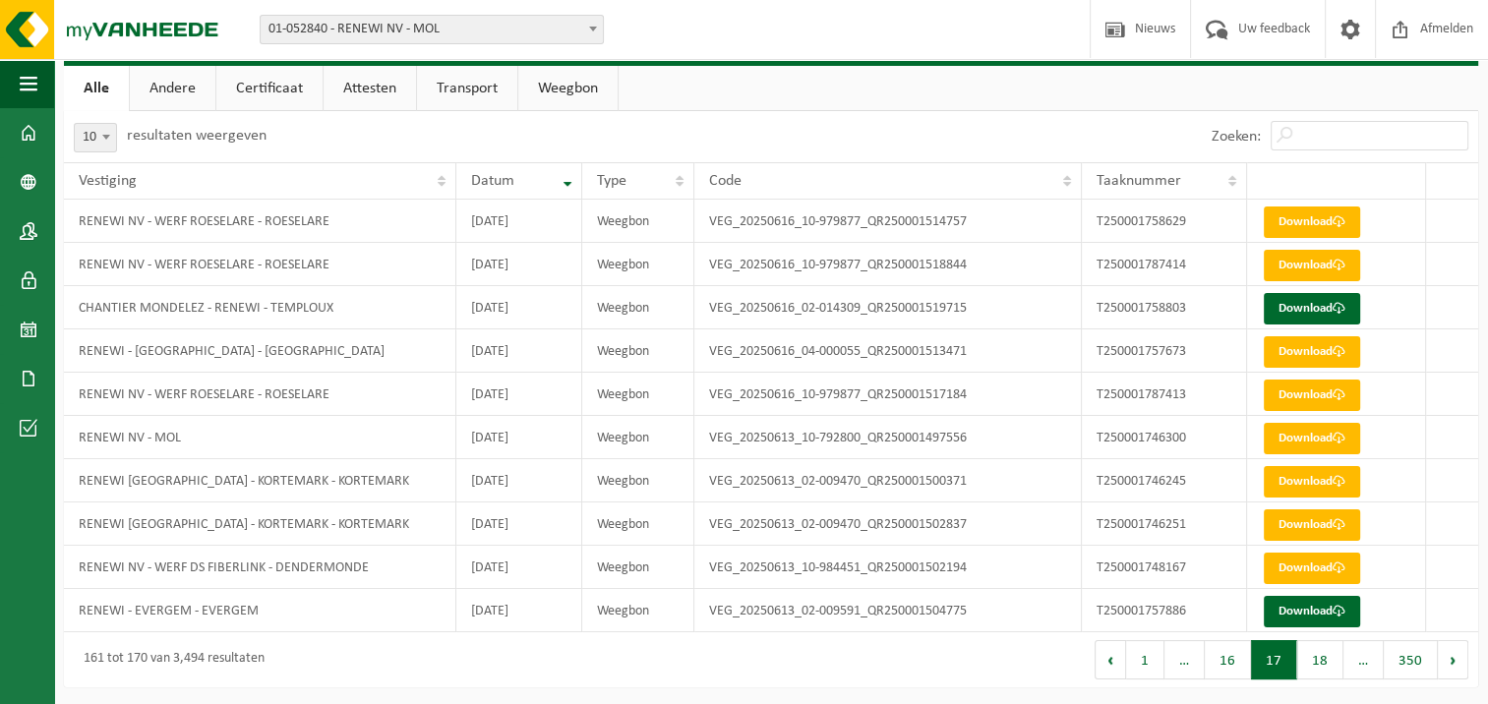
click at [1327, 663] on button "18" at bounding box center [1320, 659] width 46 height 39
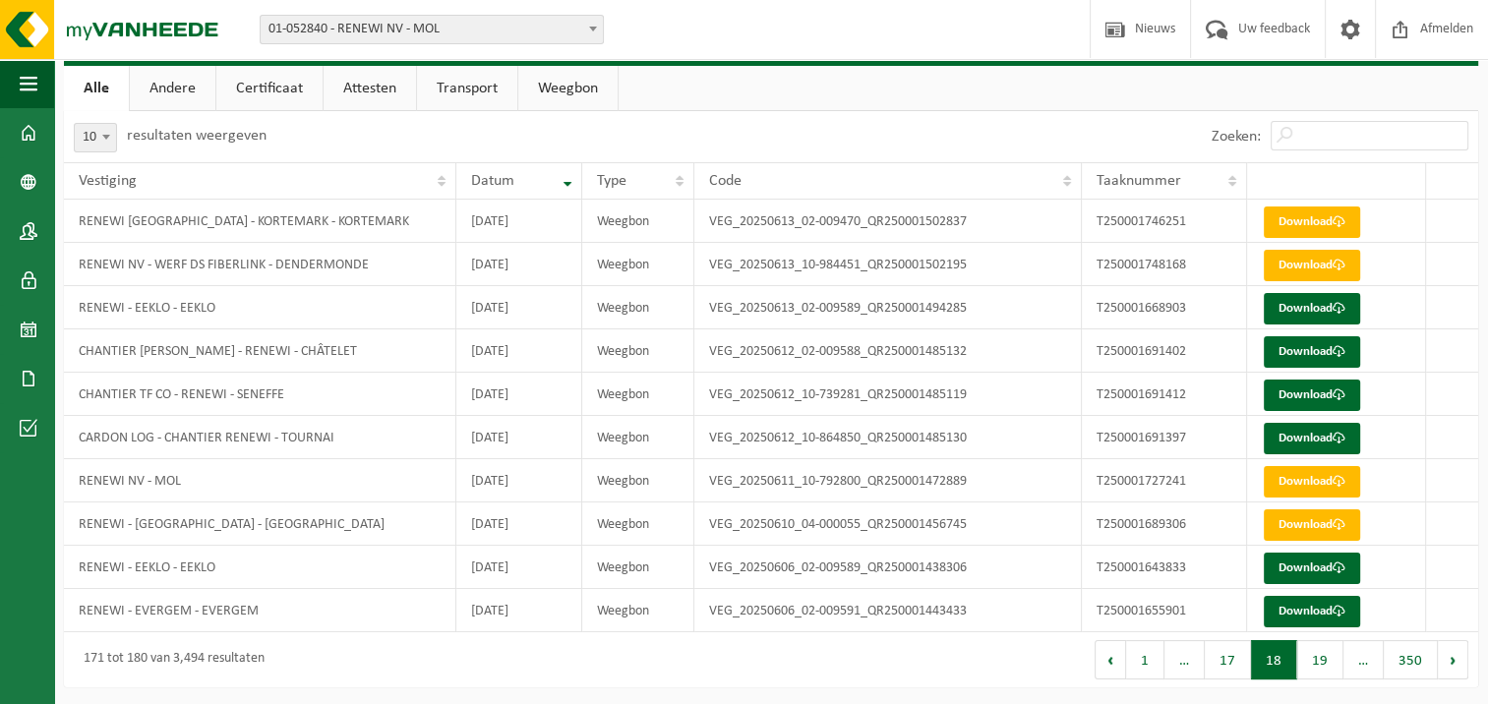
click at [1327, 663] on button "19" at bounding box center [1320, 659] width 46 height 39
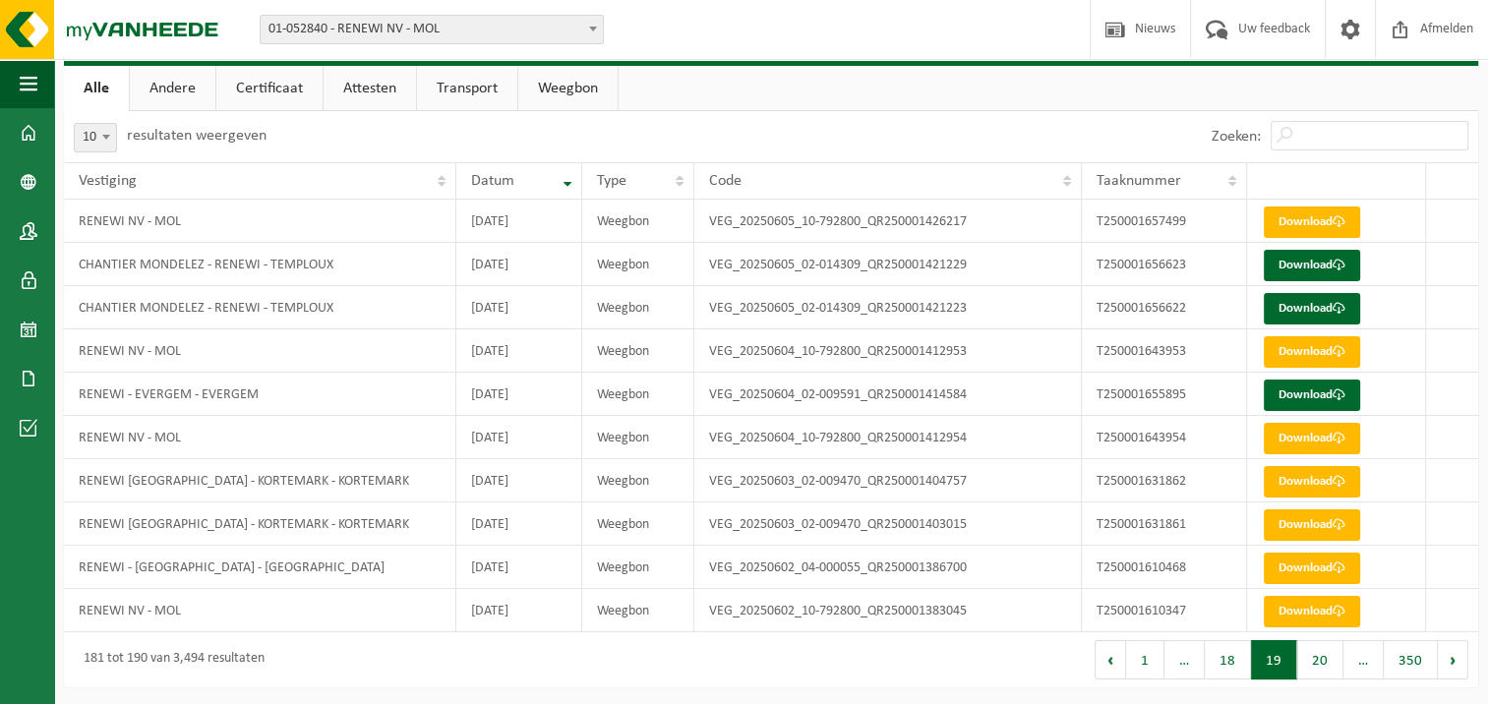
click at [1327, 663] on button "20" at bounding box center [1320, 659] width 46 height 39
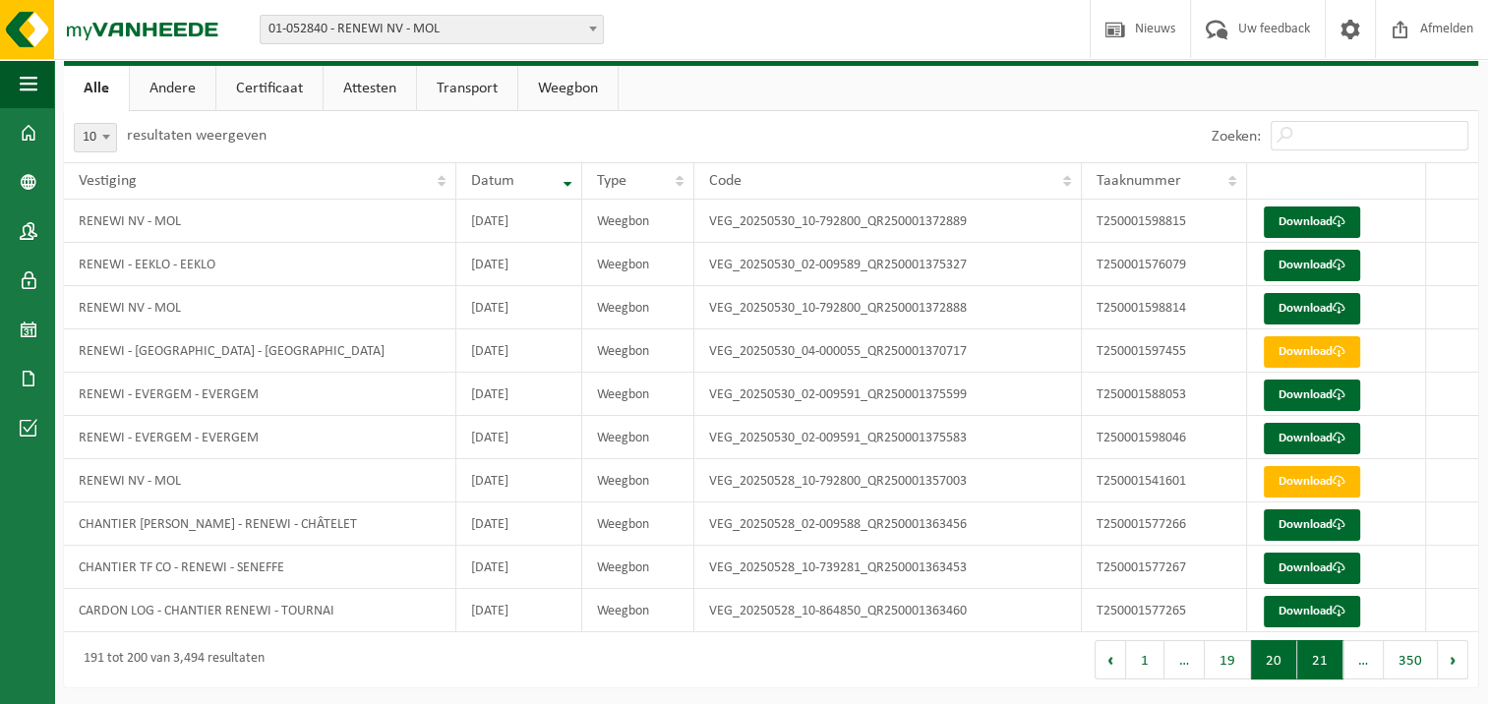
click at [1327, 663] on button "21" at bounding box center [1320, 659] width 46 height 39
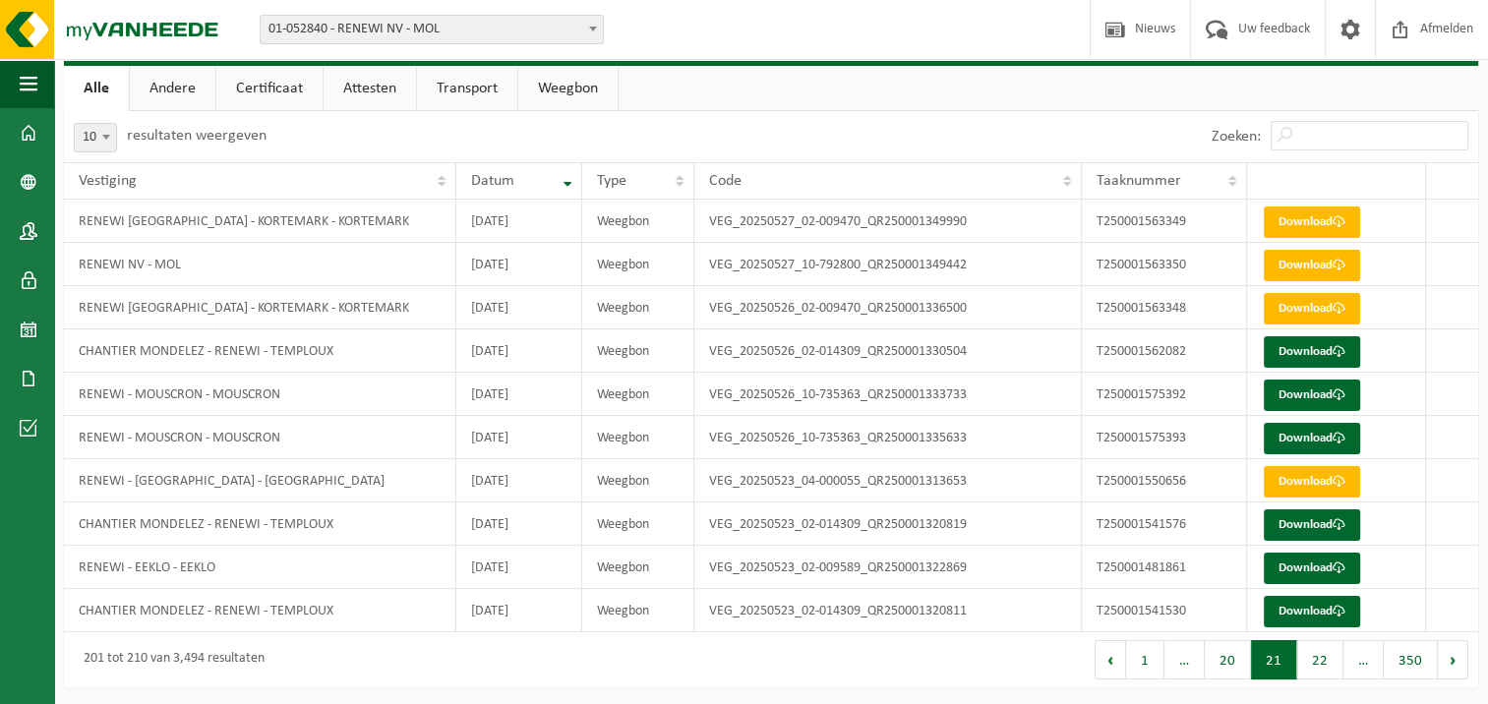
click at [1327, 663] on button "22" at bounding box center [1320, 659] width 46 height 39
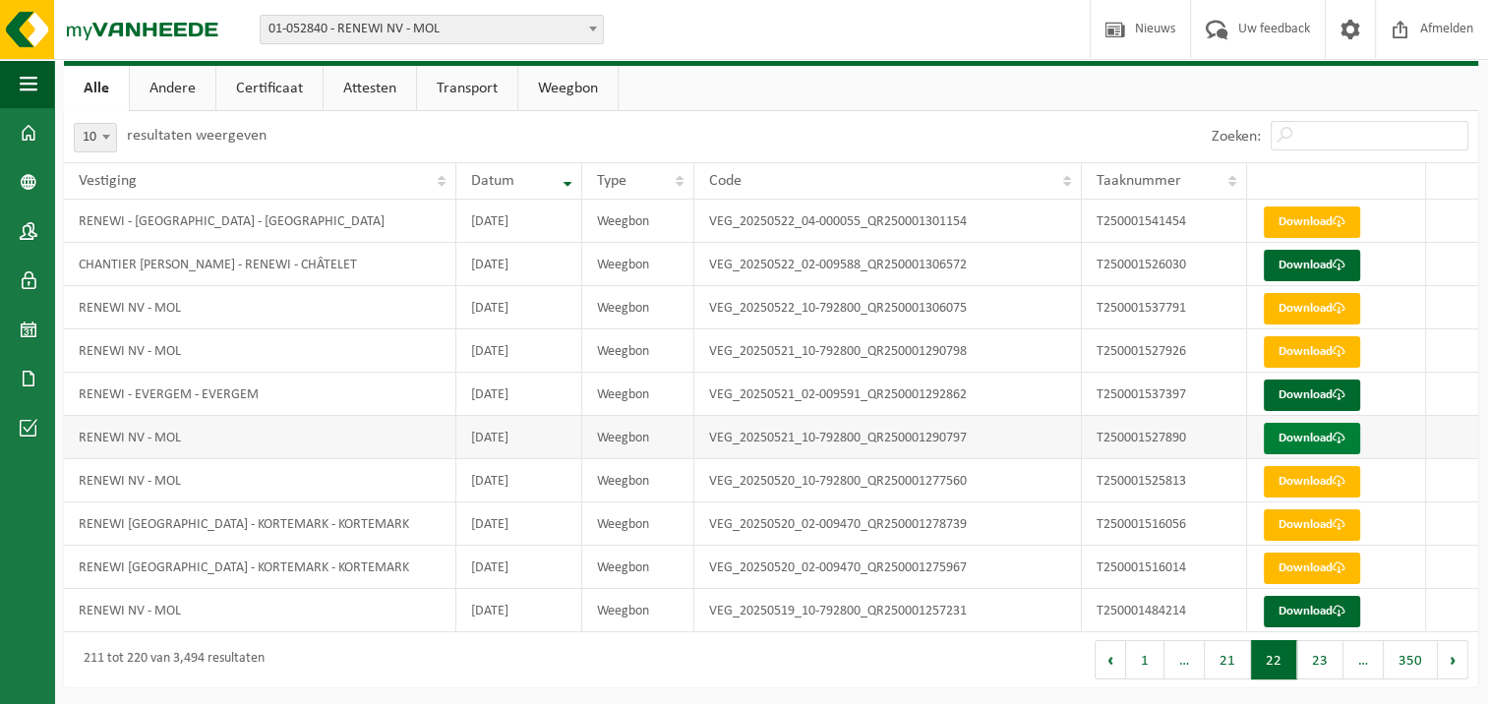
click at [1323, 437] on link "Download" at bounding box center [1312, 438] width 96 height 31
click at [1323, 346] on link "Download" at bounding box center [1312, 351] width 96 height 31
